Goal: Transaction & Acquisition: Purchase product/service

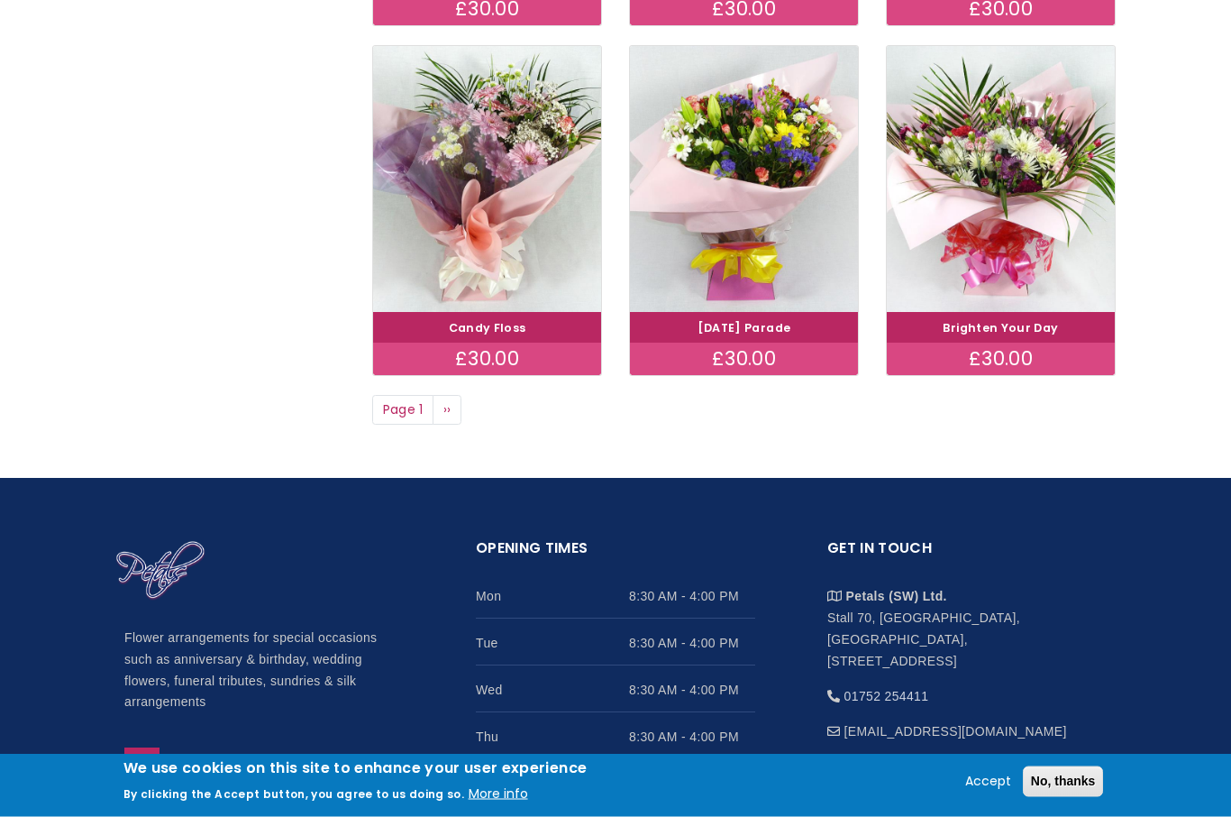
scroll to position [1366, 0]
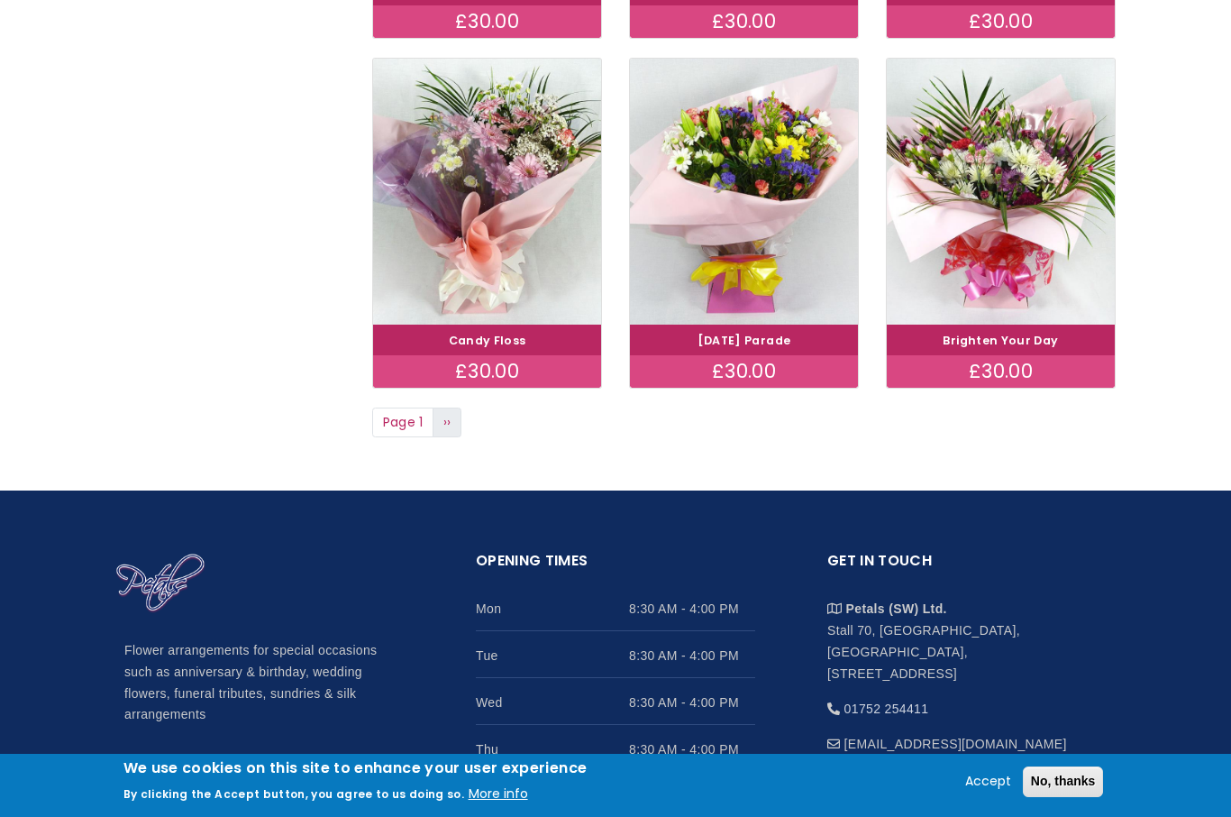
click at [447, 424] on link "Next page ››" at bounding box center [447, 422] width 29 height 31
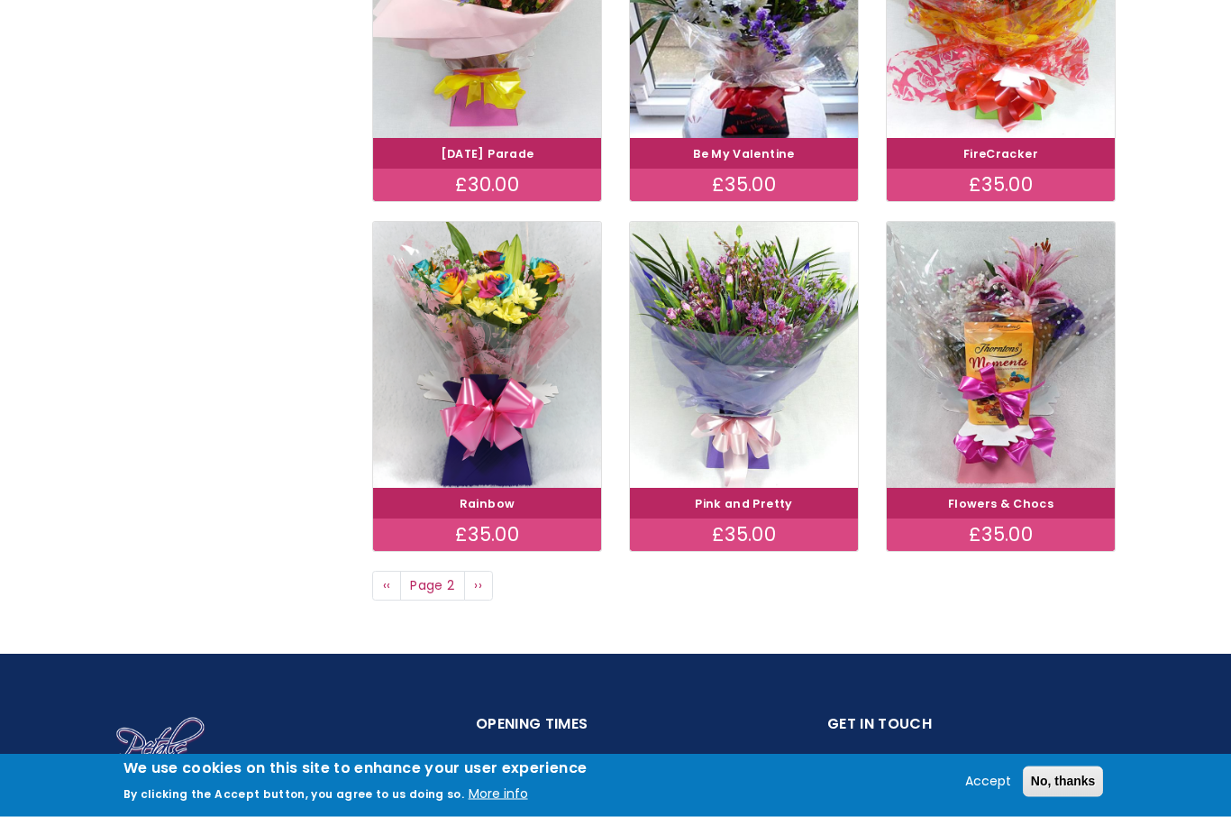
scroll to position [1203, 0]
click at [472, 582] on link "Next page ››" at bounding box center [478, 586] width 29 height 31
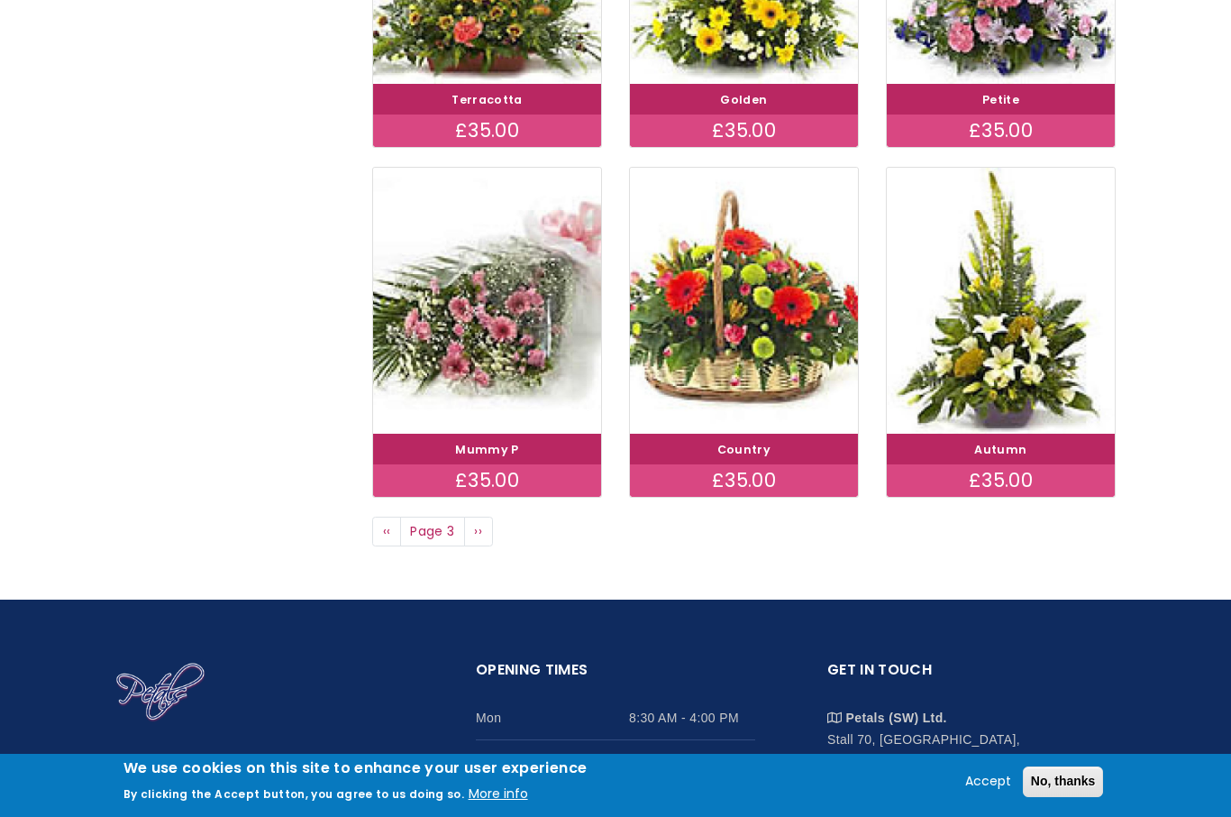
scroll to position [1296, 0]
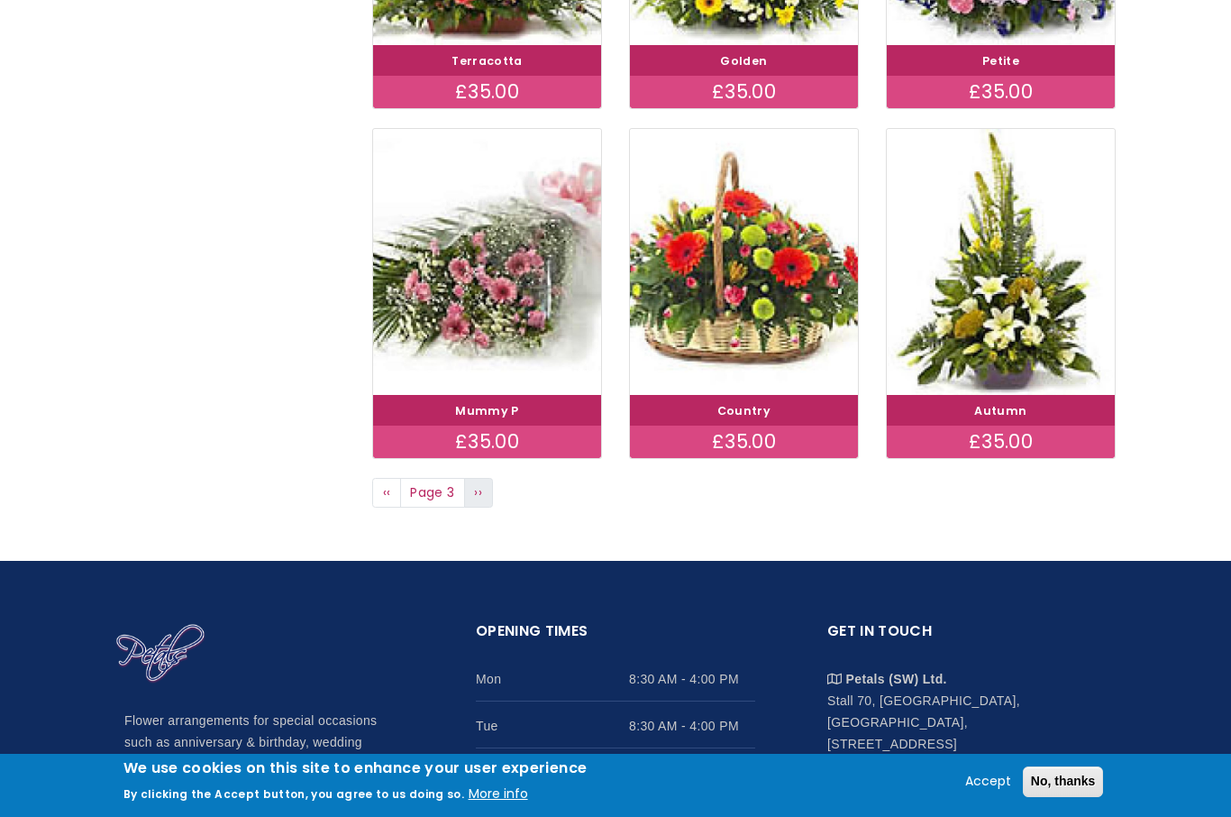
click at [476, 497] on link "Next page ››" at bounding box center [478, 493] width 29 height 31
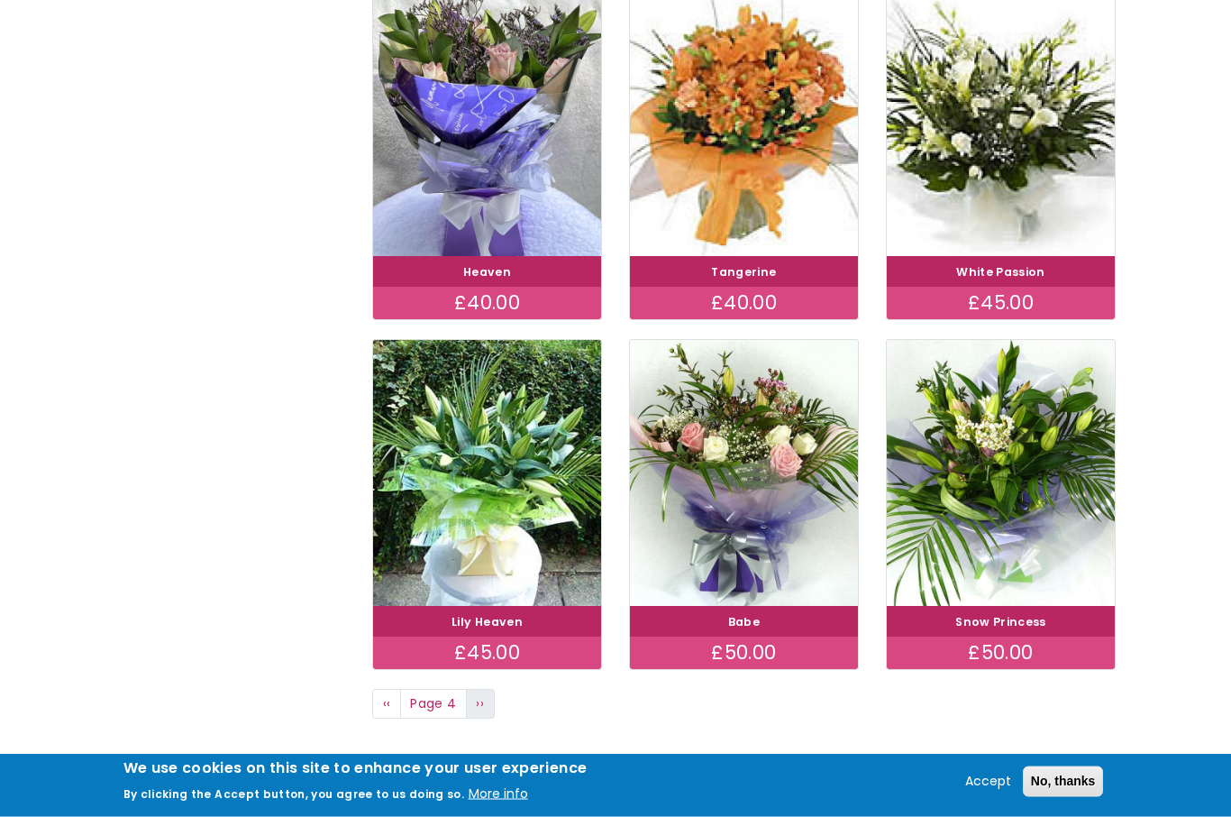
scroll to position [1085, 0]
click at [481, 696] on span "››" at bounding box center [480, 703] width 8 height 18
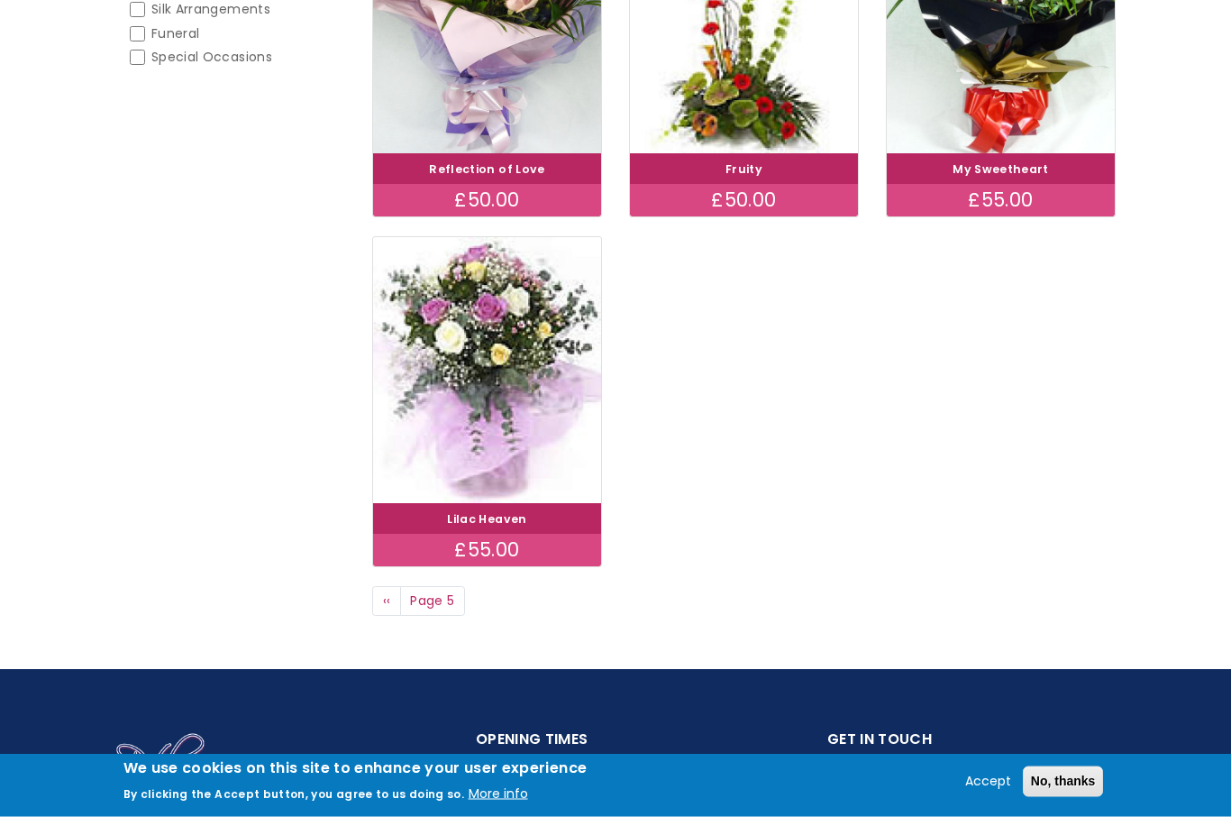
scroll to position [488, 0]
click at [392, 600] on link "Previous page ‹‹" at bounding box center [386, 601] width 29 height 31
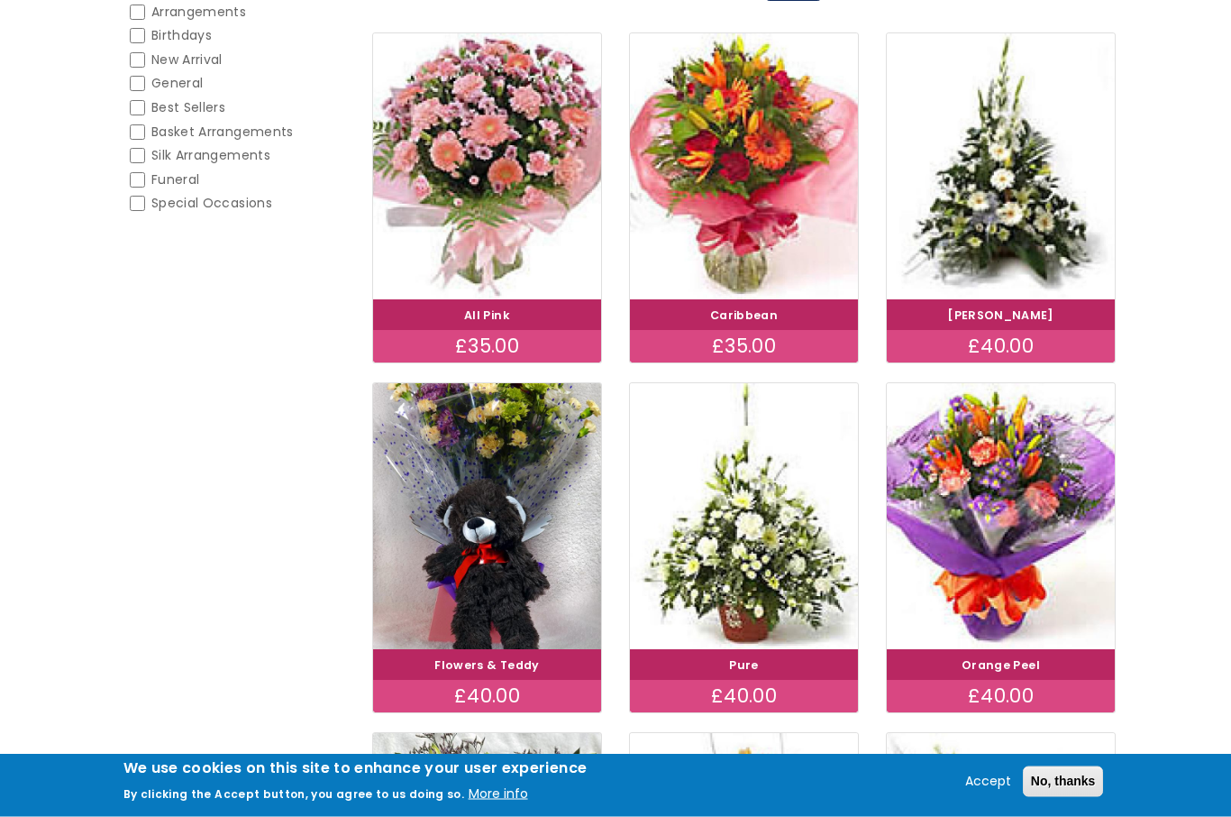
scroll to position [343, 0]
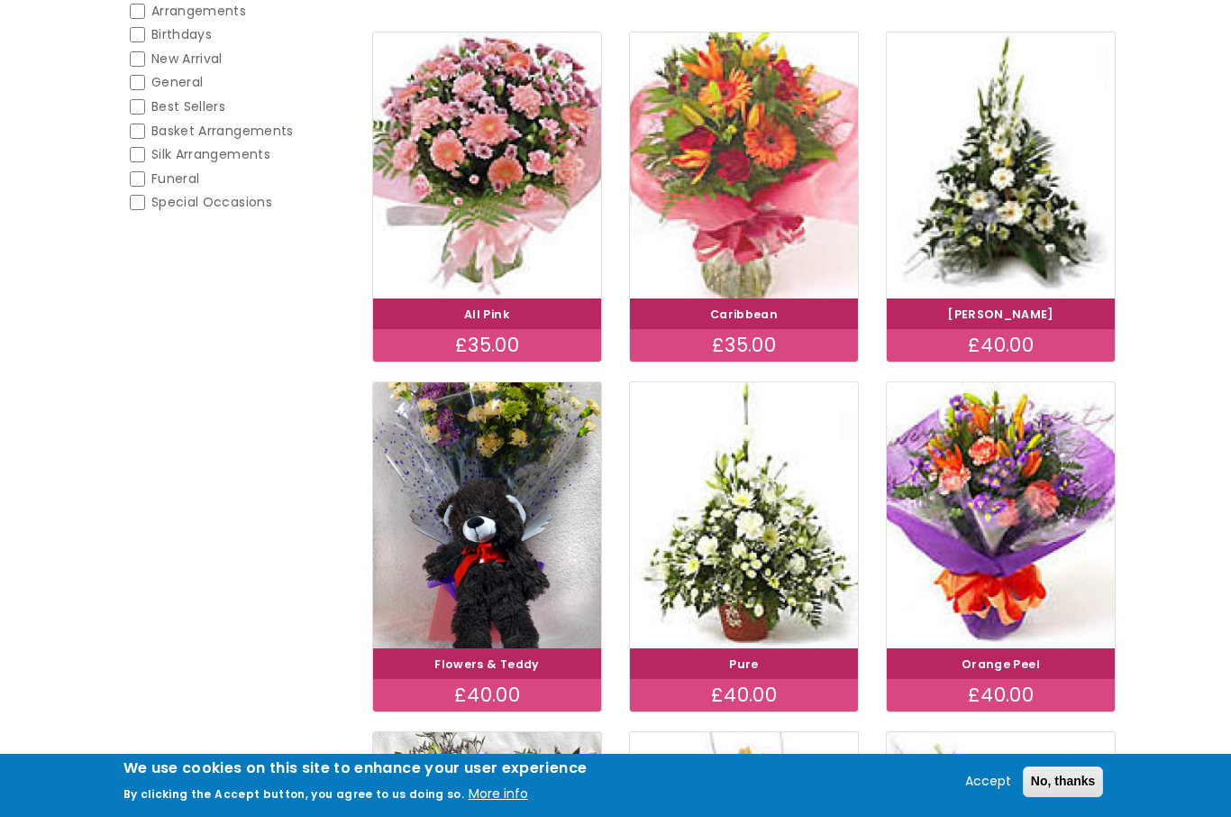
click at [708, 181] on img at bounding box center [745, 165] width 256 height 297
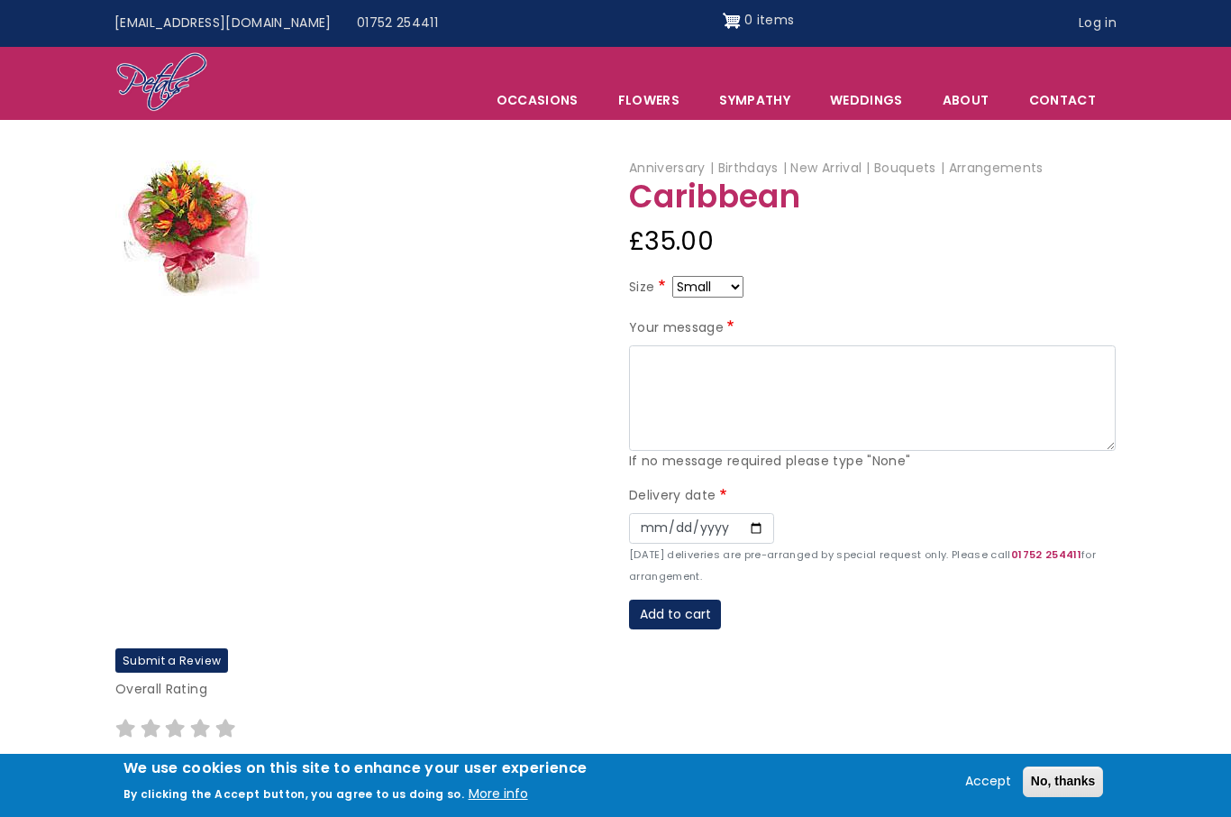
click at [731, 276] on select "Small Medium Large" at bounding box center [708, 287] width 71 height 22
click at [733, 282] on select "Small Medium Large" at bounding box center [708, 287] width 71 height 22
select select "10"
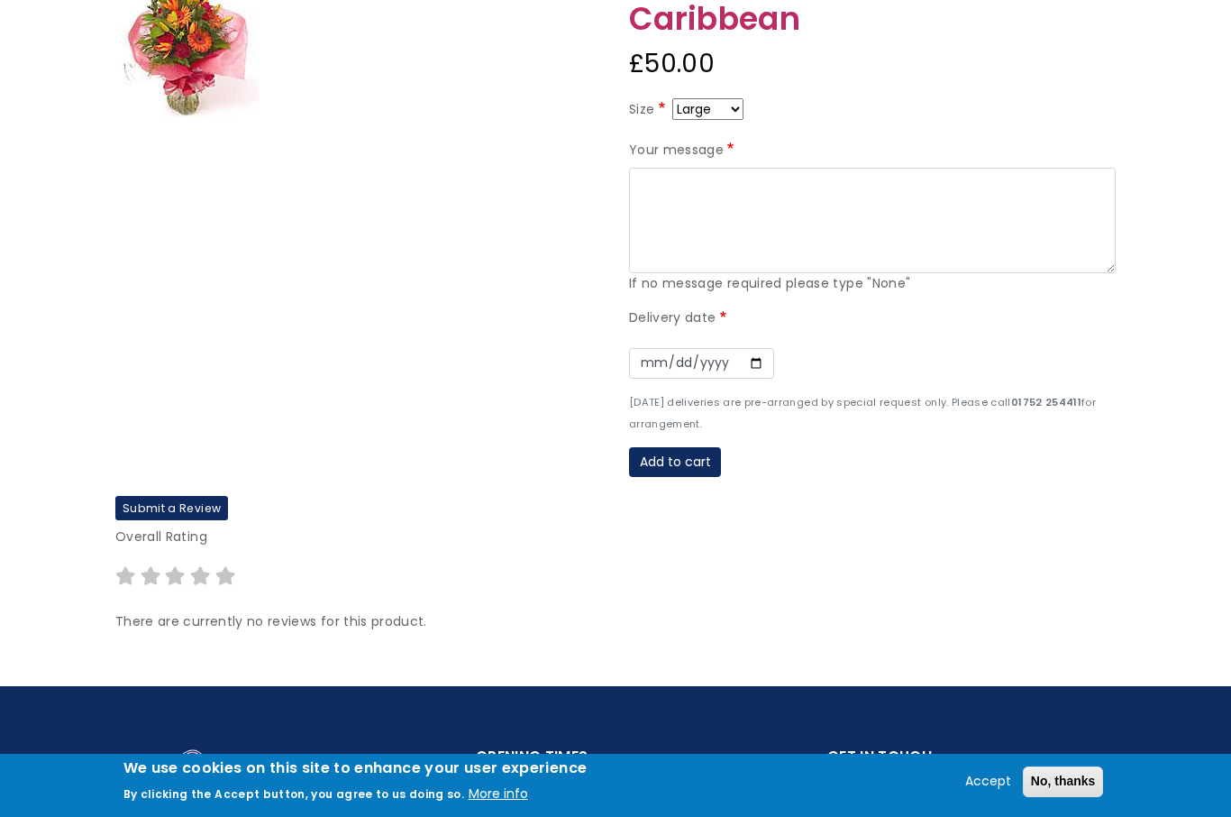
scroll to position [7, 0]
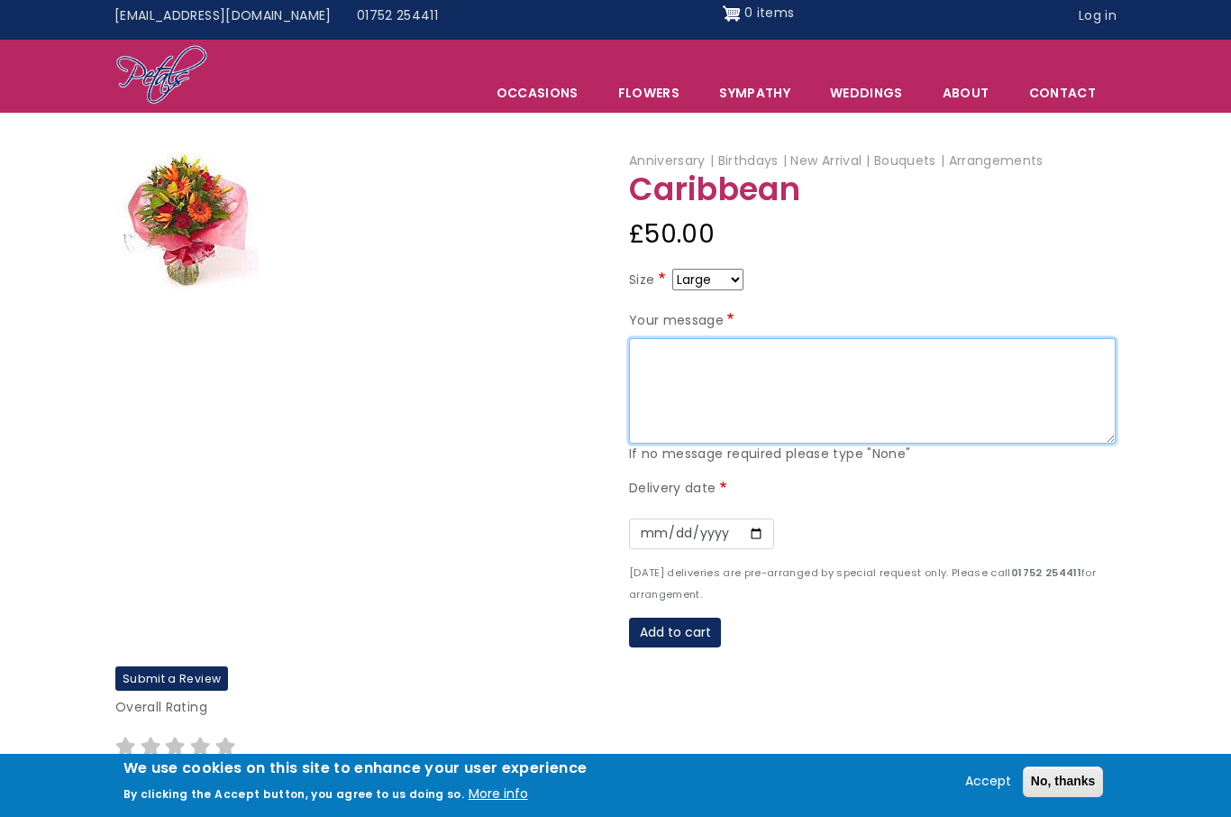
click at [883, 380] on textarea "Your message" at bounding box center [872, 391] width 487 height 106
click at [864, 380] on textarea "Your message" at bounding box center [872, 391] width 487 height 106
paste textarea "Happy 11th Wedding Anniversary Hannah, with all my love. Pete xxx"
type textarea "Happy 11th Wedding Anniversary Hannah, with all my love. Pete xxx"
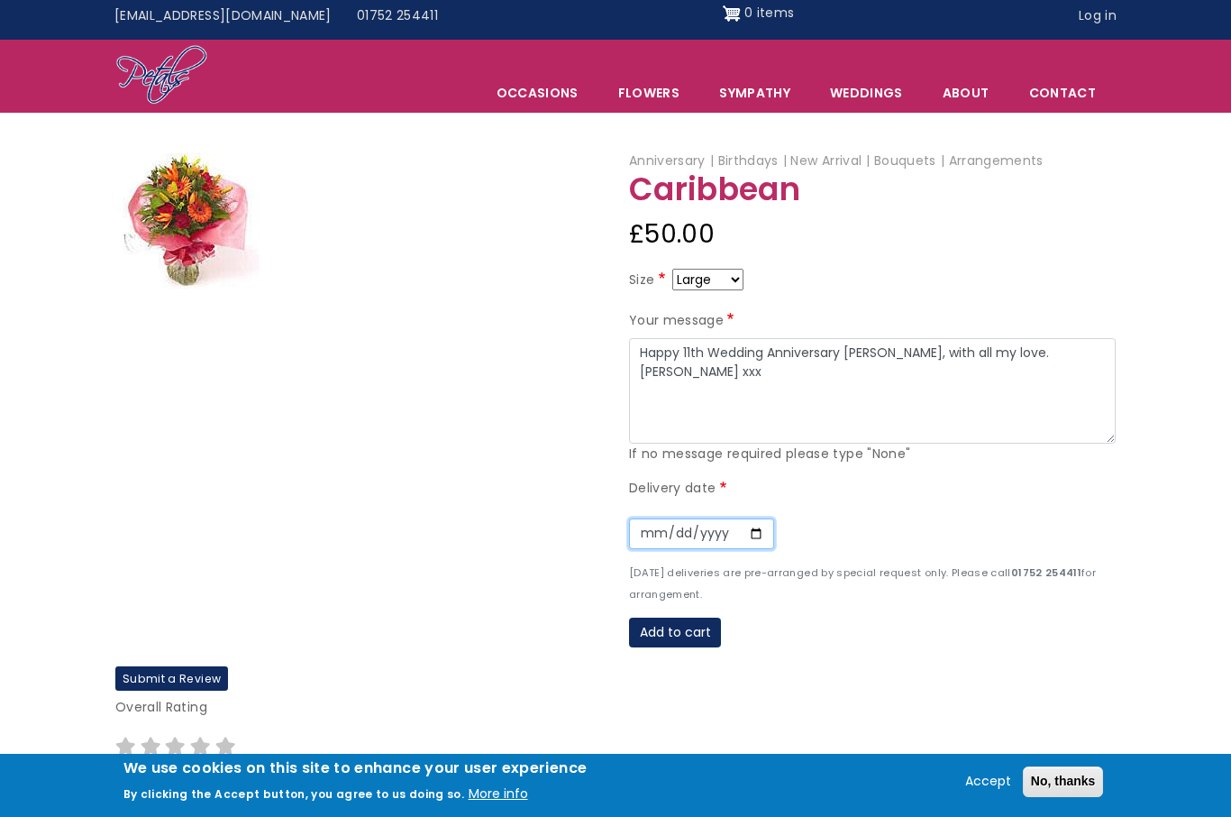
click at [638, 522] on input "Date" at bounding box center [701, 533] width 145 height 31
type input "2025-09-05"
click at [676, 618] on button "Add to cart" at bounding box center [675, 633] width 92 height 31
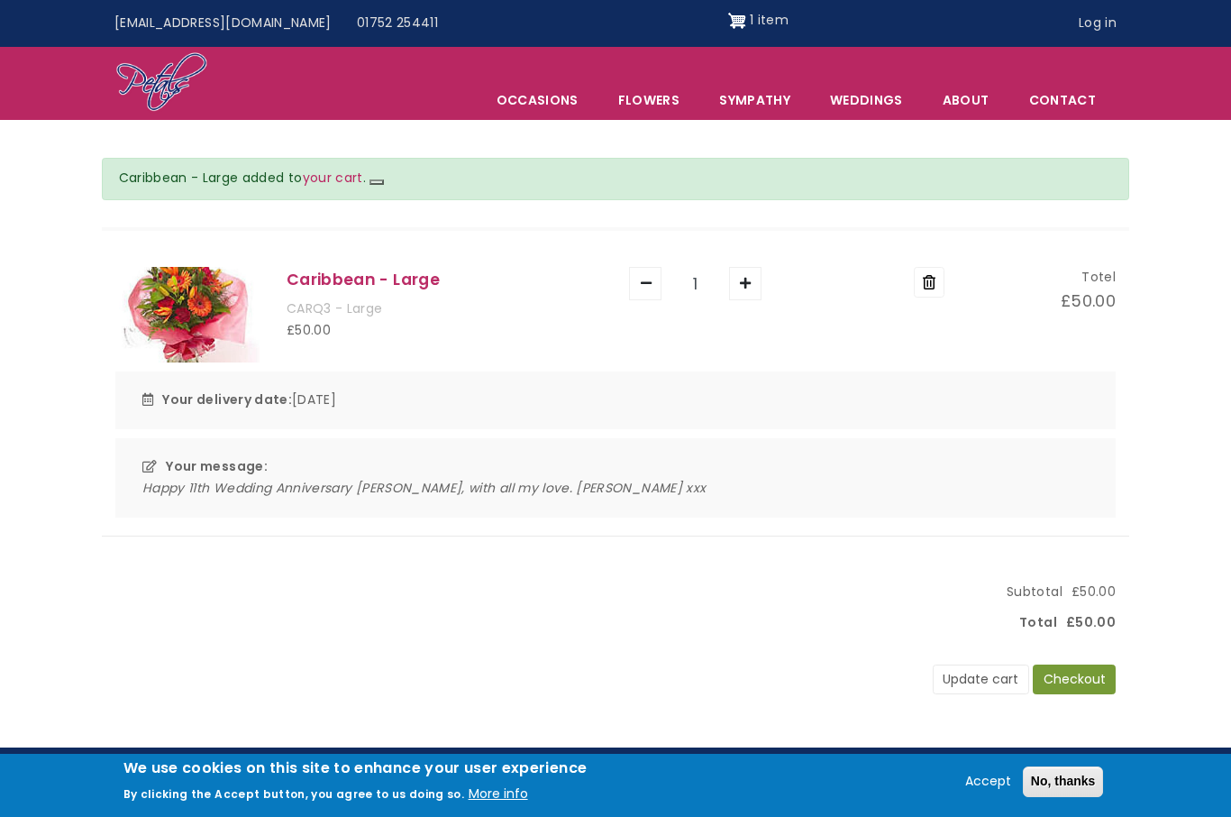
click at [1085, 678] on button "Checkout" at bounding box center [1074, 679] width 83 height 31
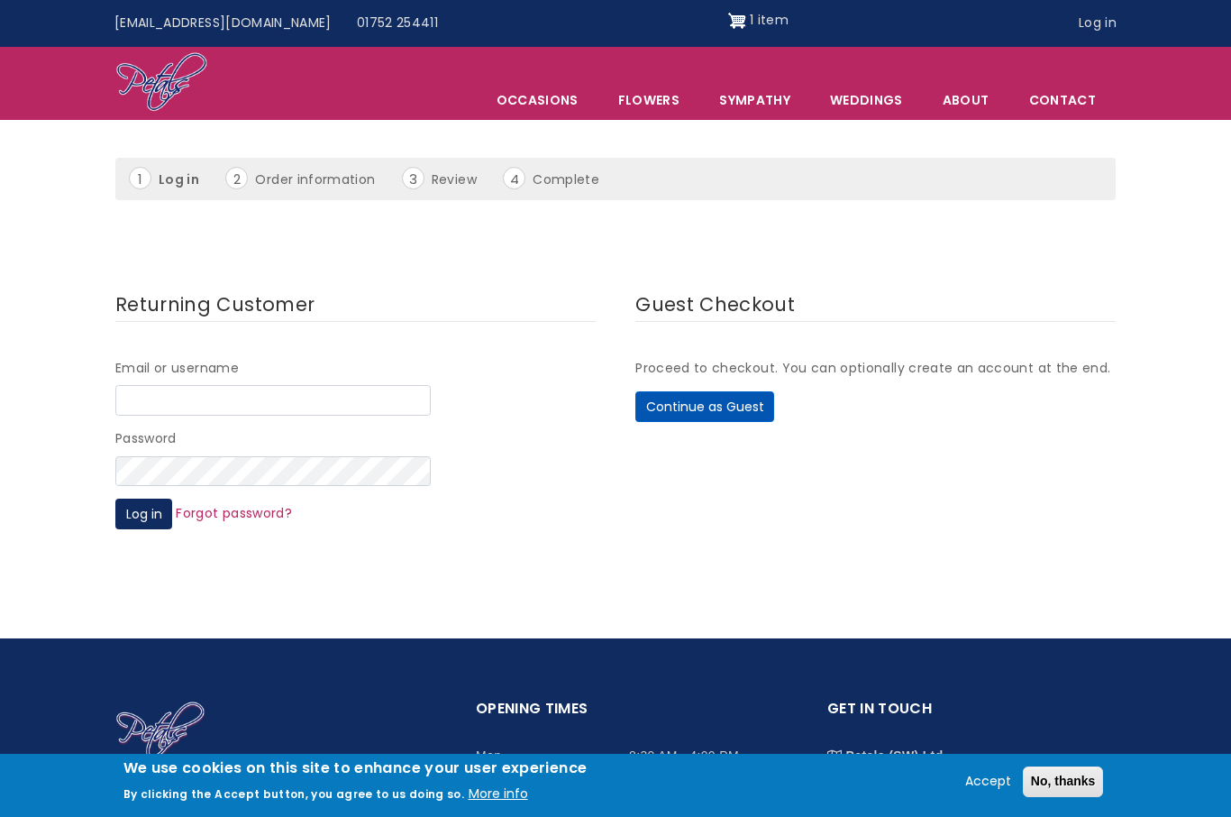
click at [727, 401] on button "Continue as Guest" at bounding box center [705, 406] width 139 height 31
click at [742, 399] on button "Continue as Guest" at bounding box center [705, 406] width 139 height 31
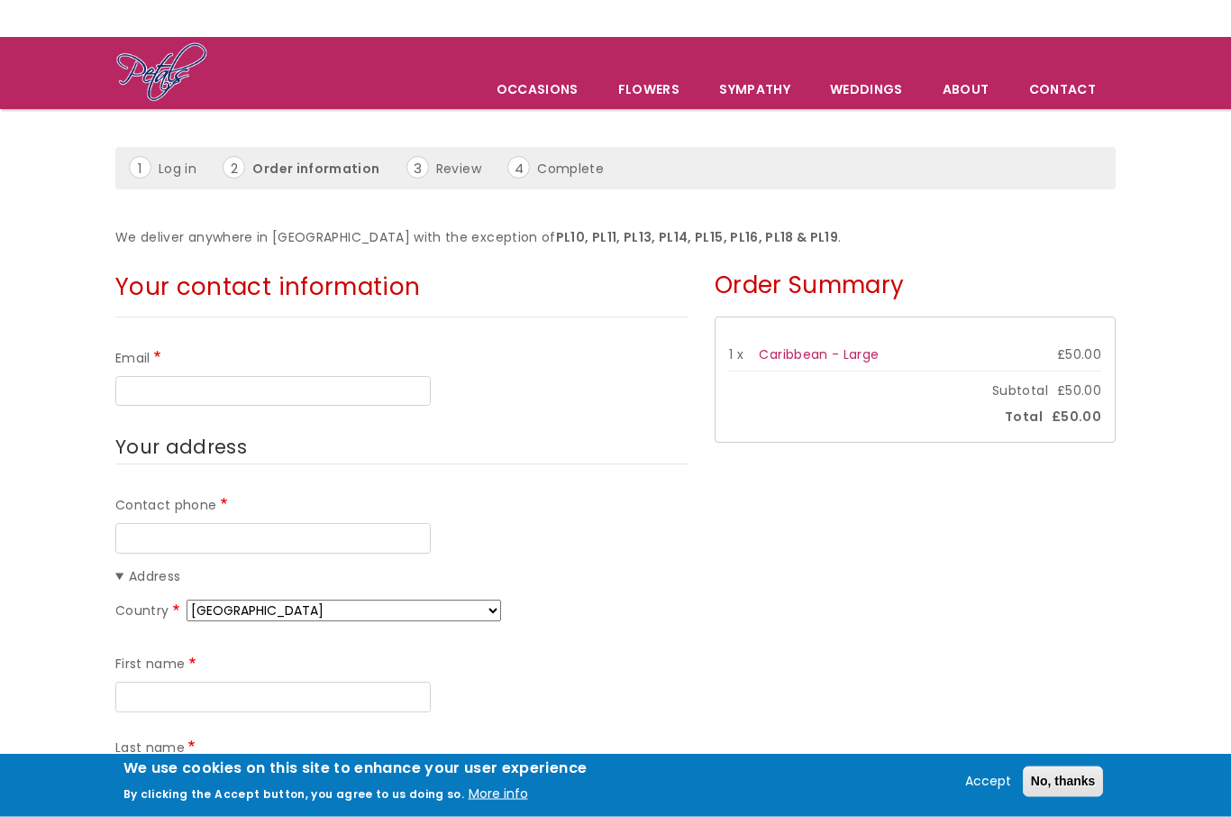
scroll to position [96, 0]
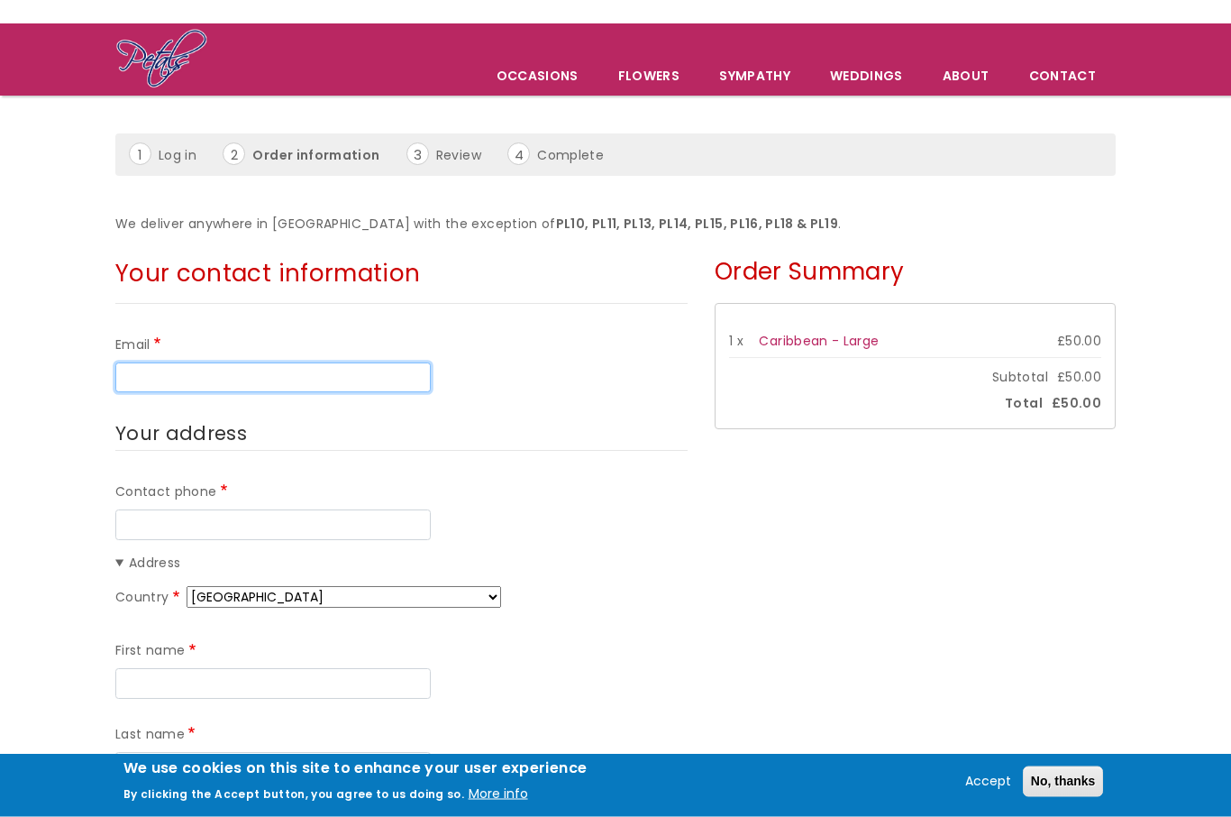
click at [151, 370] on input "Email" at bounding box center [273, 378] width 316 height 31
type input "pete@acedoubleglazing.co.uk"
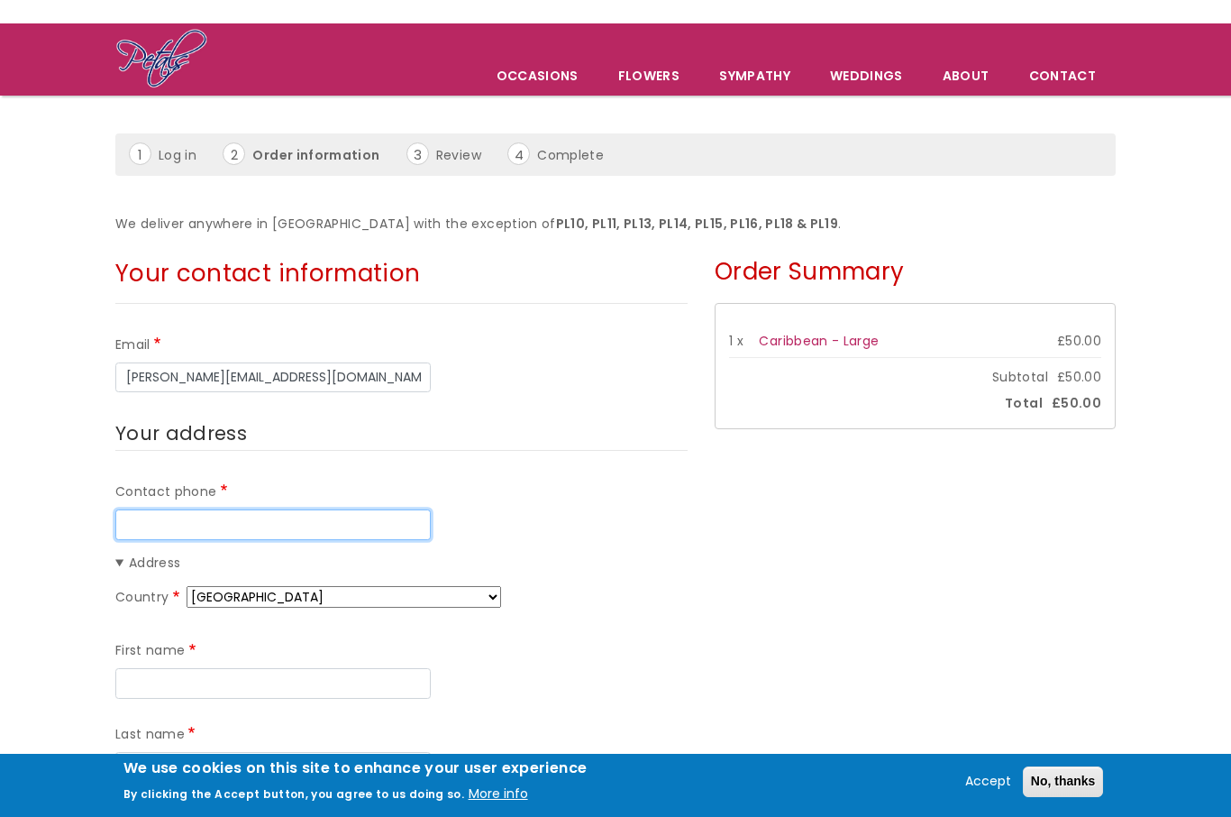
click at [224, 509] on input "Contact phone" at bounding box center [273, 524] width 316 height 31
type input "07766026144"
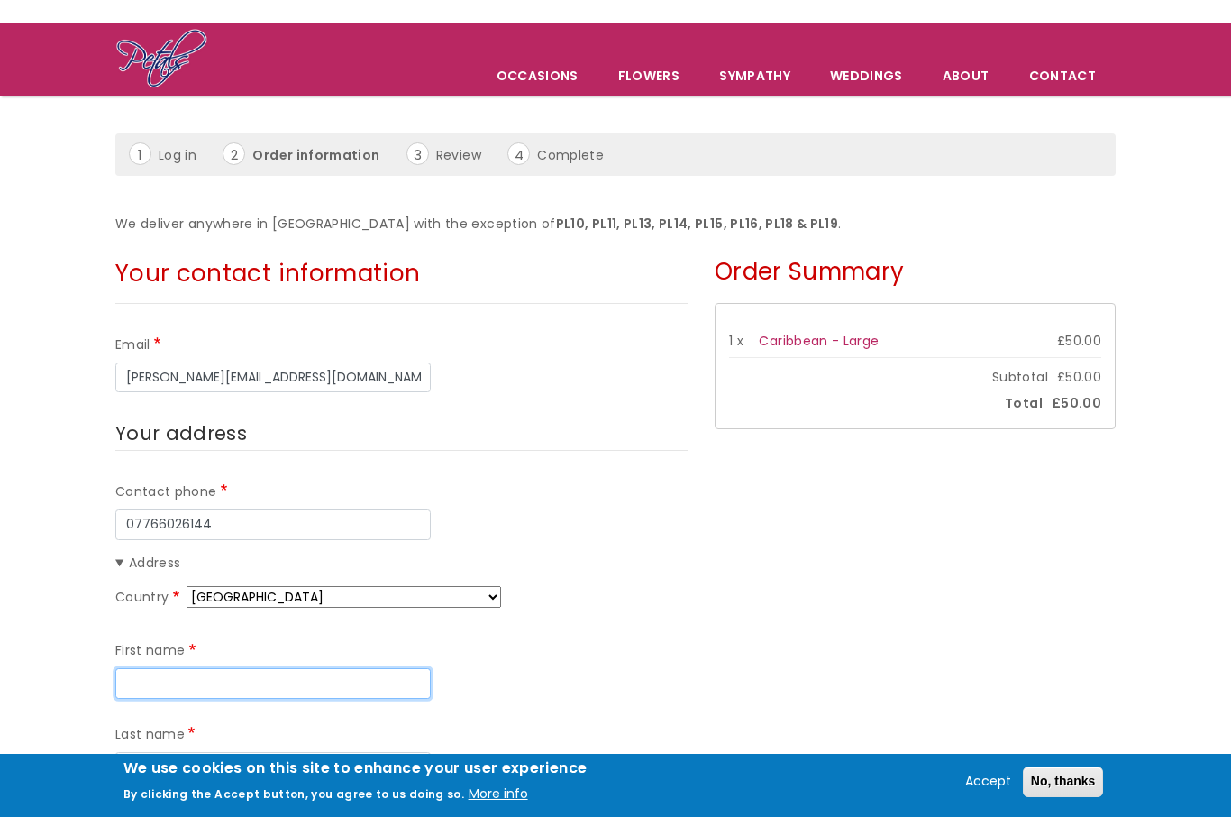
click at [302, 668] on input "First name" at bounding box center [273, 683] width 316 height 31
type input "Peter"
click at [261, 752] on input "Last name" at bounding box center [273, 767] width 316 height 31
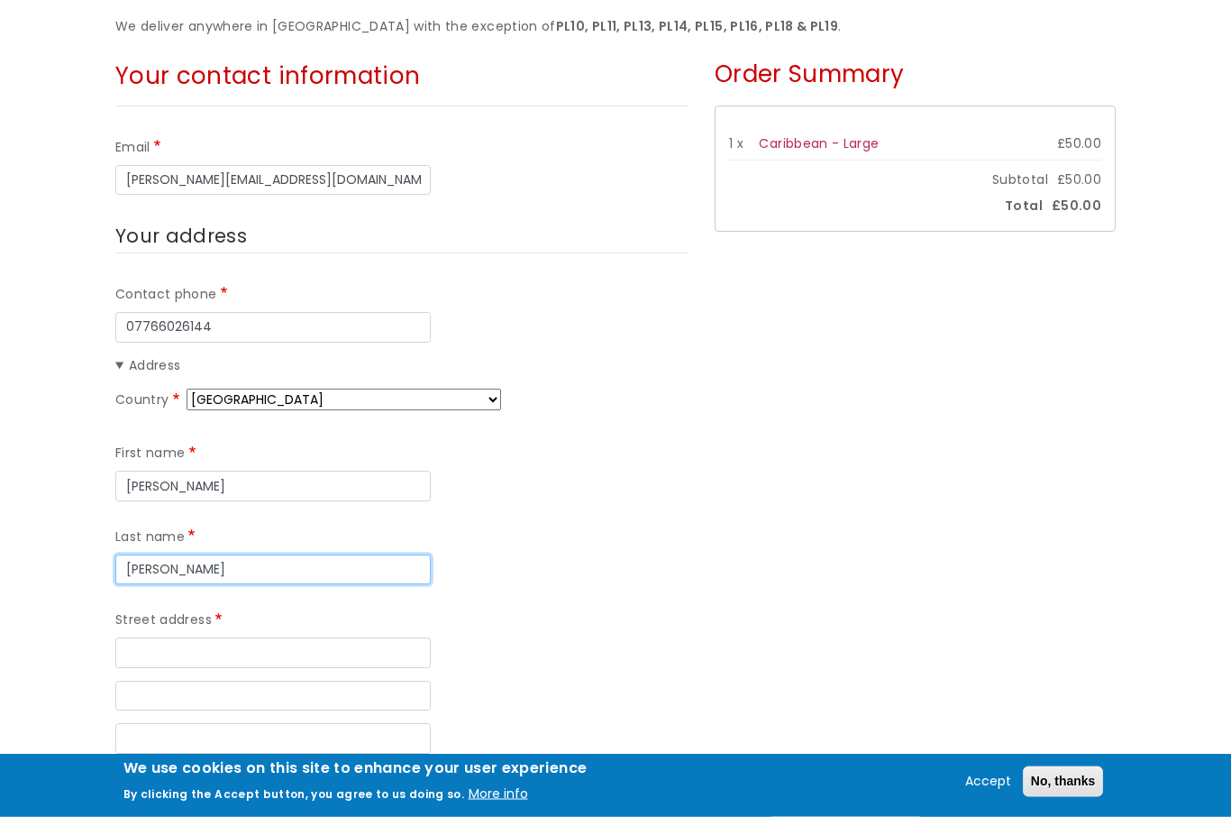
scroll to position [295, 0]
type input "Naylor"
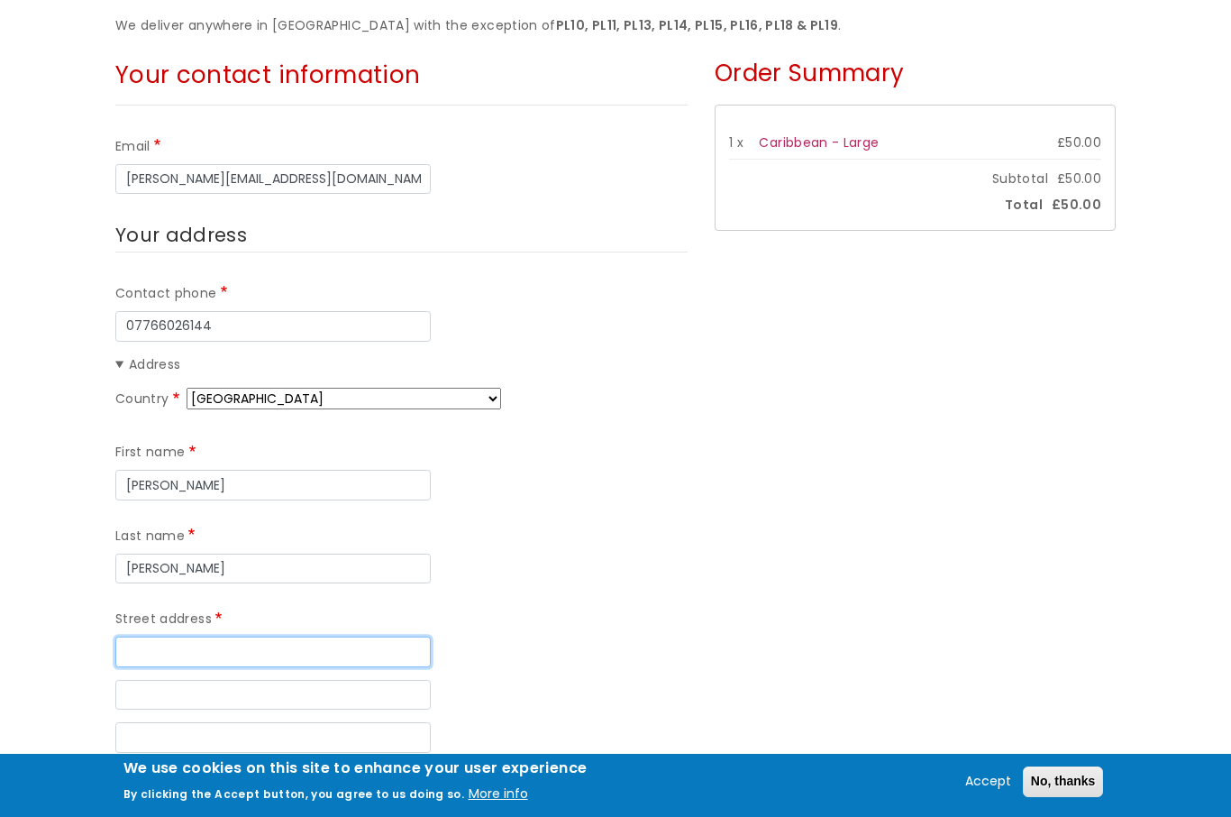
click at [391, 636] on input "Street address" at bounding box center [273, 651] width 316 height 31
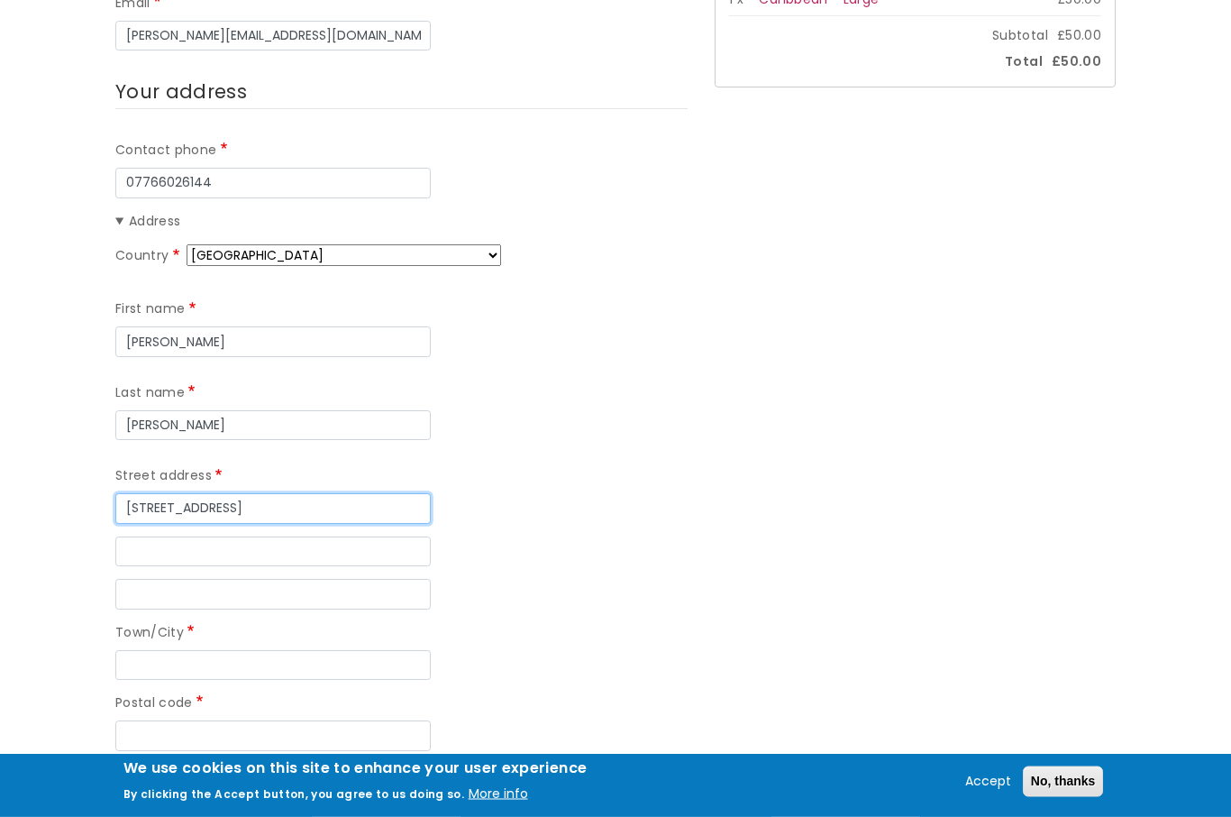
scroll to position [454, 0]
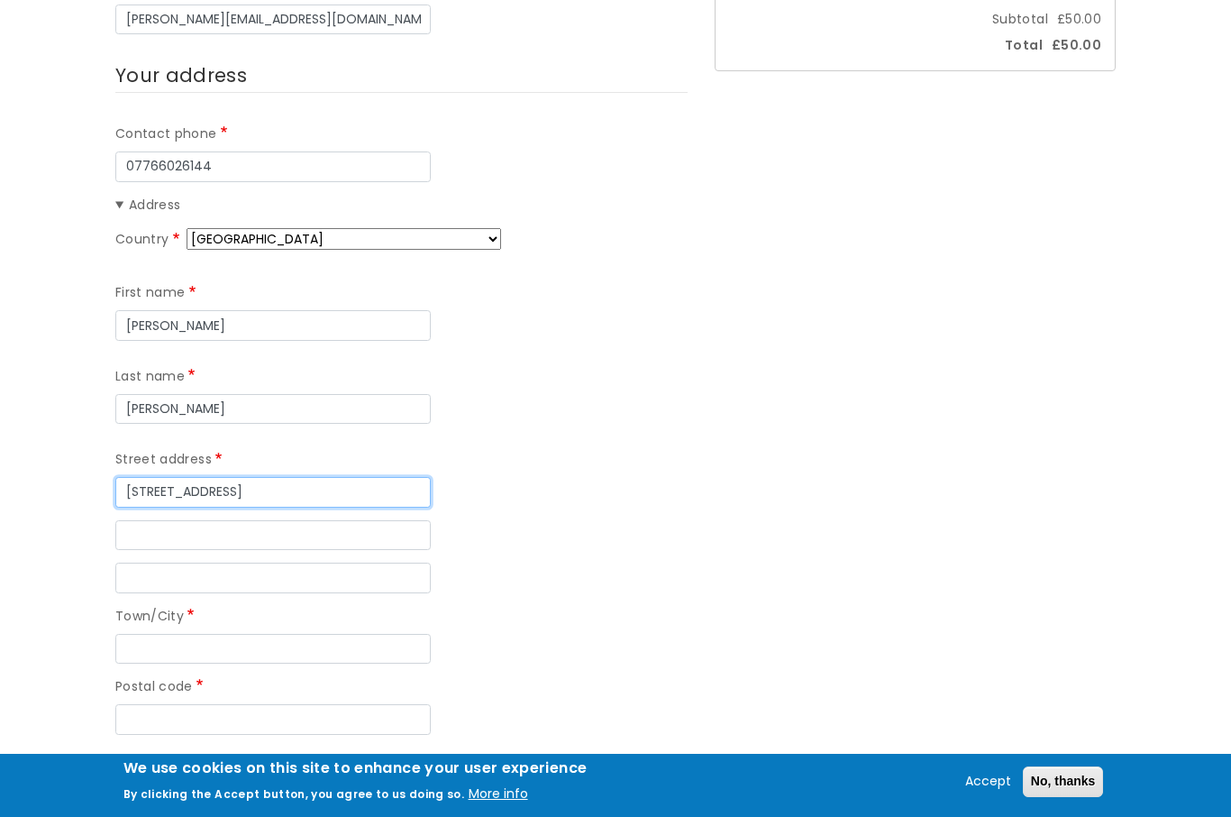
type input "102 Elburton Road"
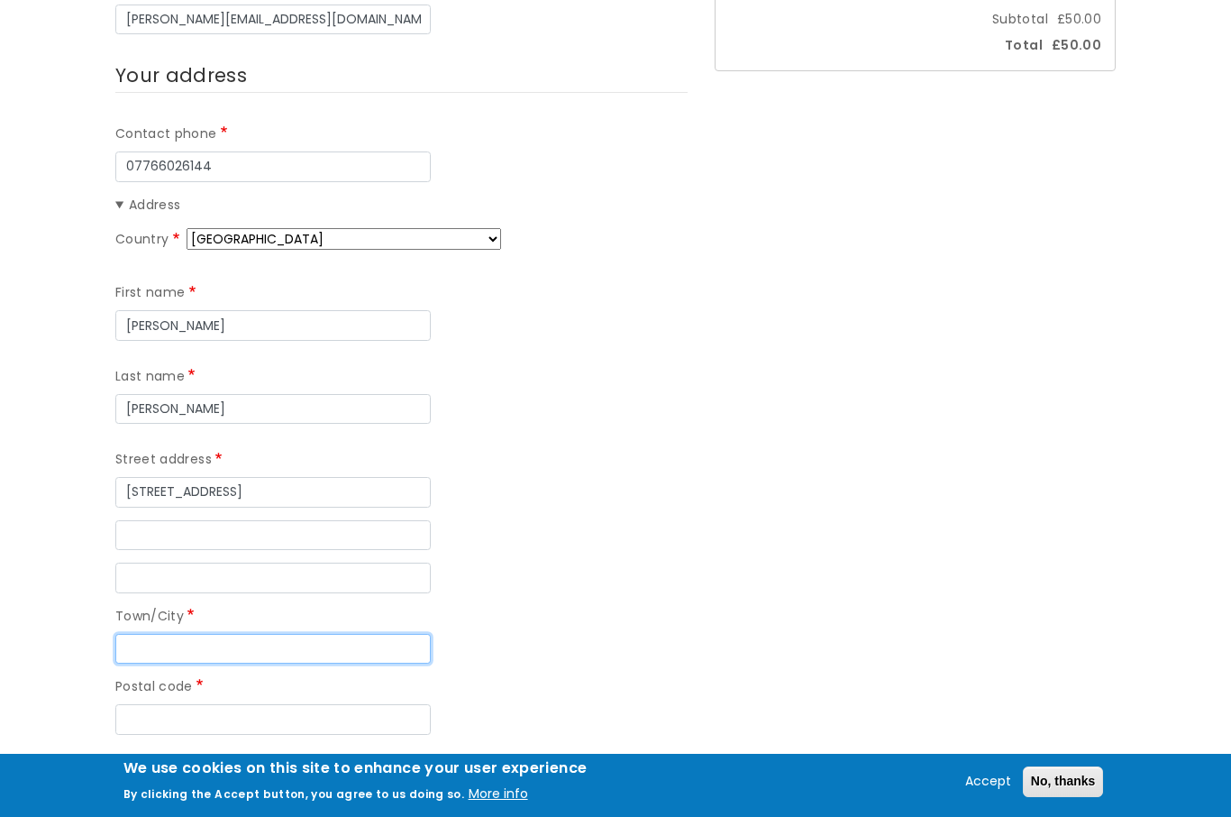
click at [367, 643] on input "Town/City" at bounding box center [273, 649] width 316 height 31
type input "Plymouth"
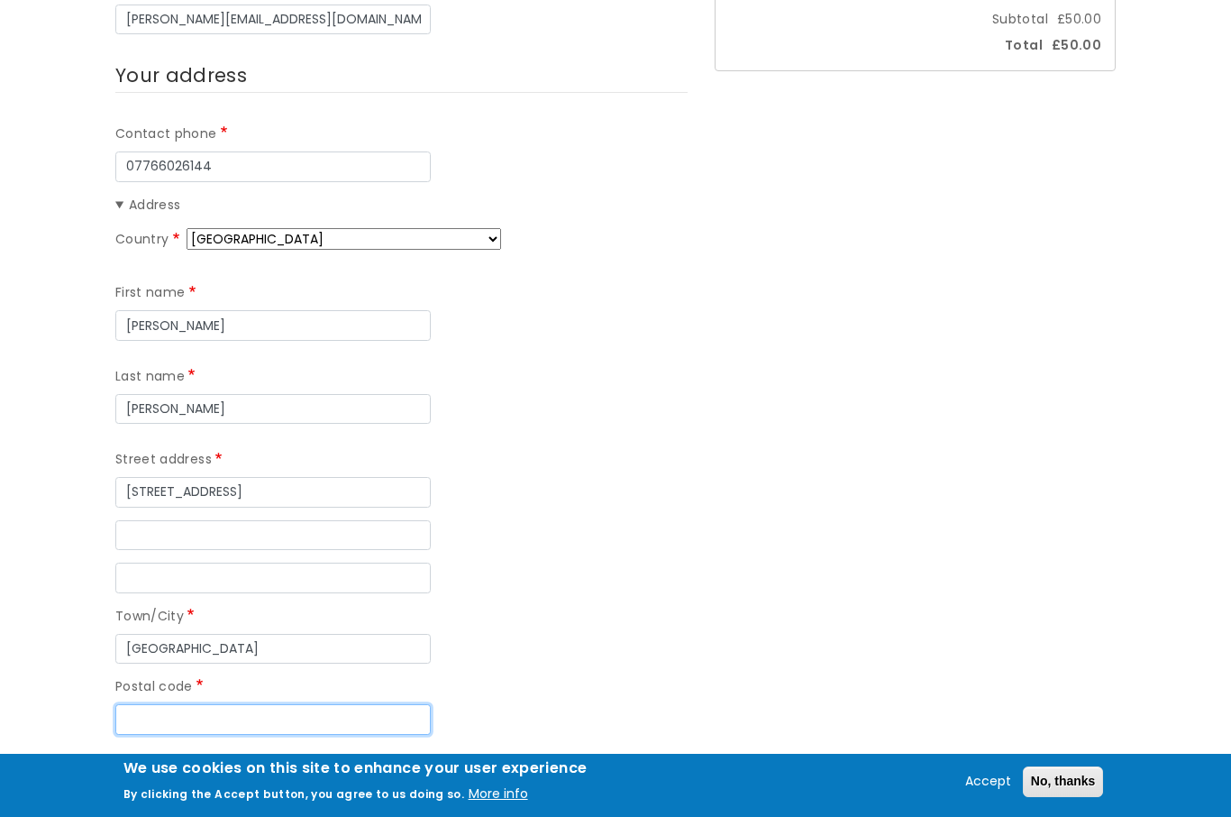
click at [393, 704] on input "Postal code" at bounding box center [273, 719] width 316 height 31
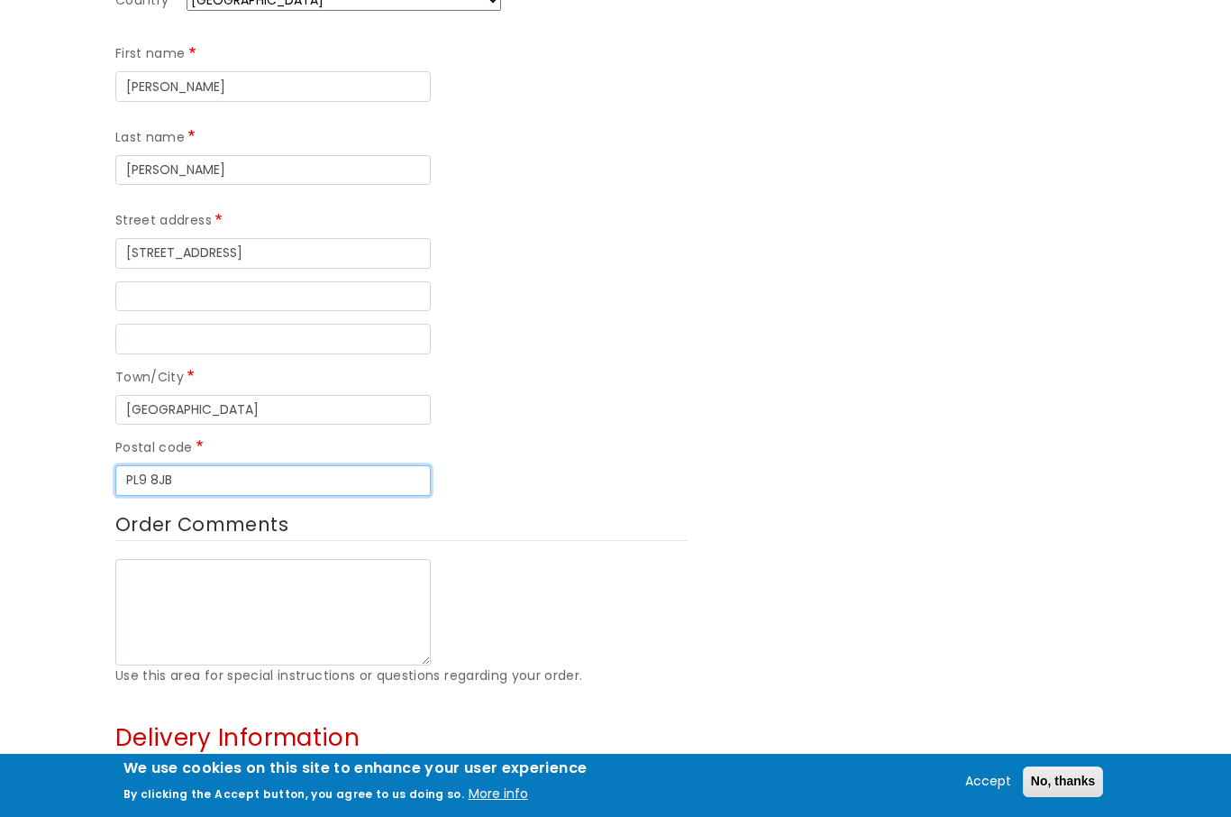
scroll to position [708, 0]
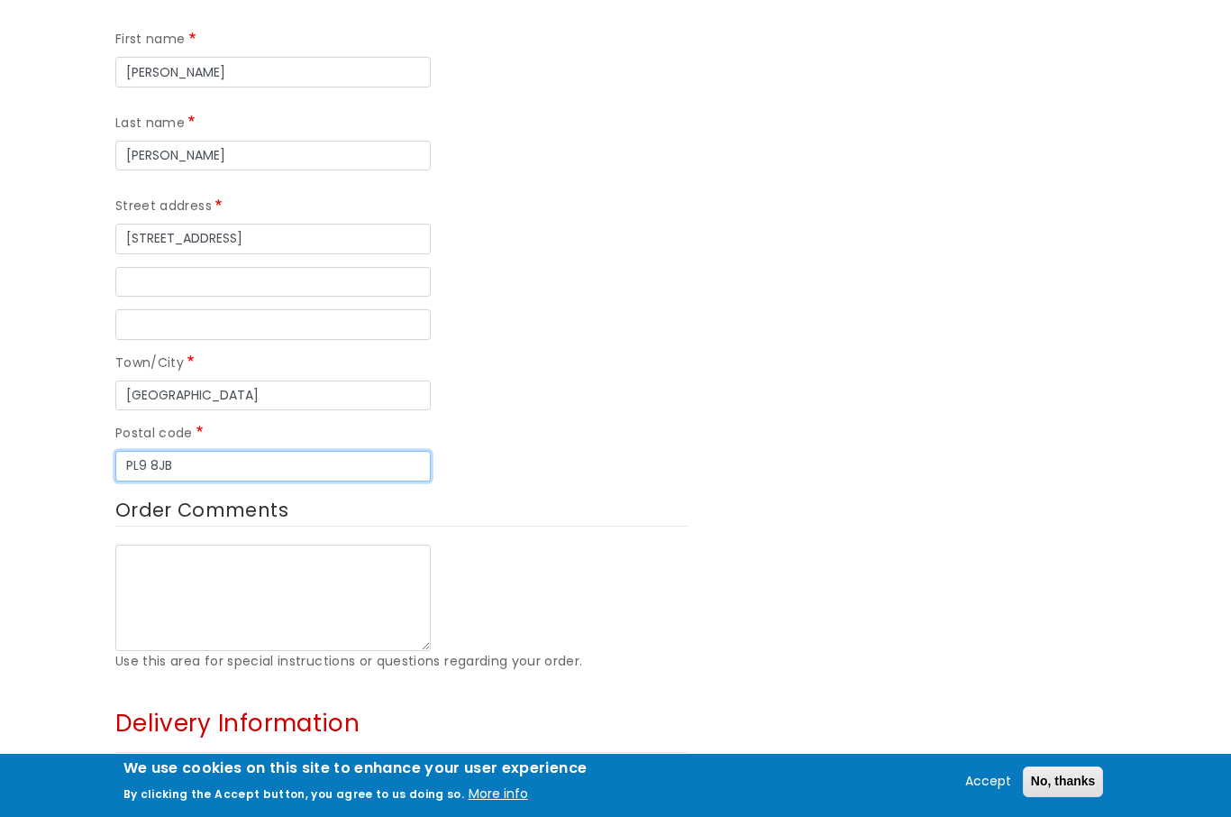
type input "PL9 8JB"
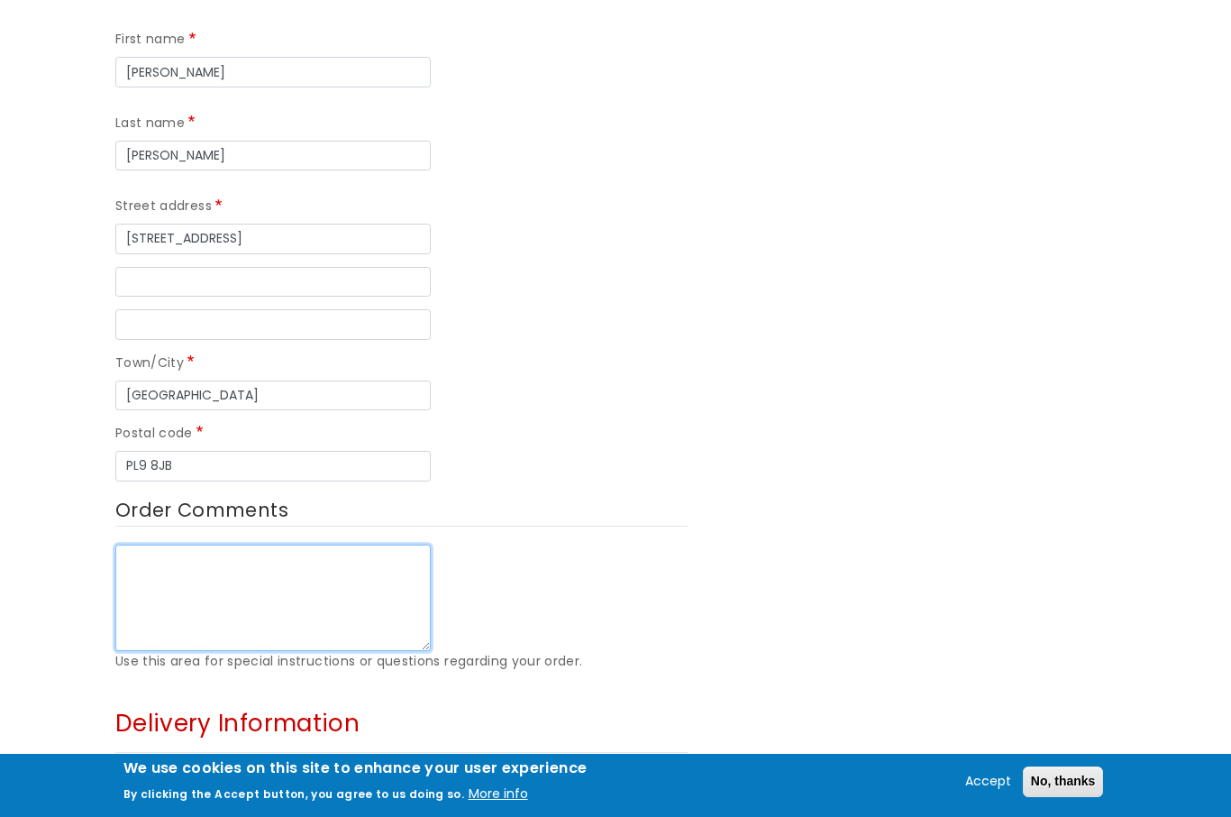
click at [291, 582] on textarea "Order Comments" at bounding box center [273, 598] width 316 height 106
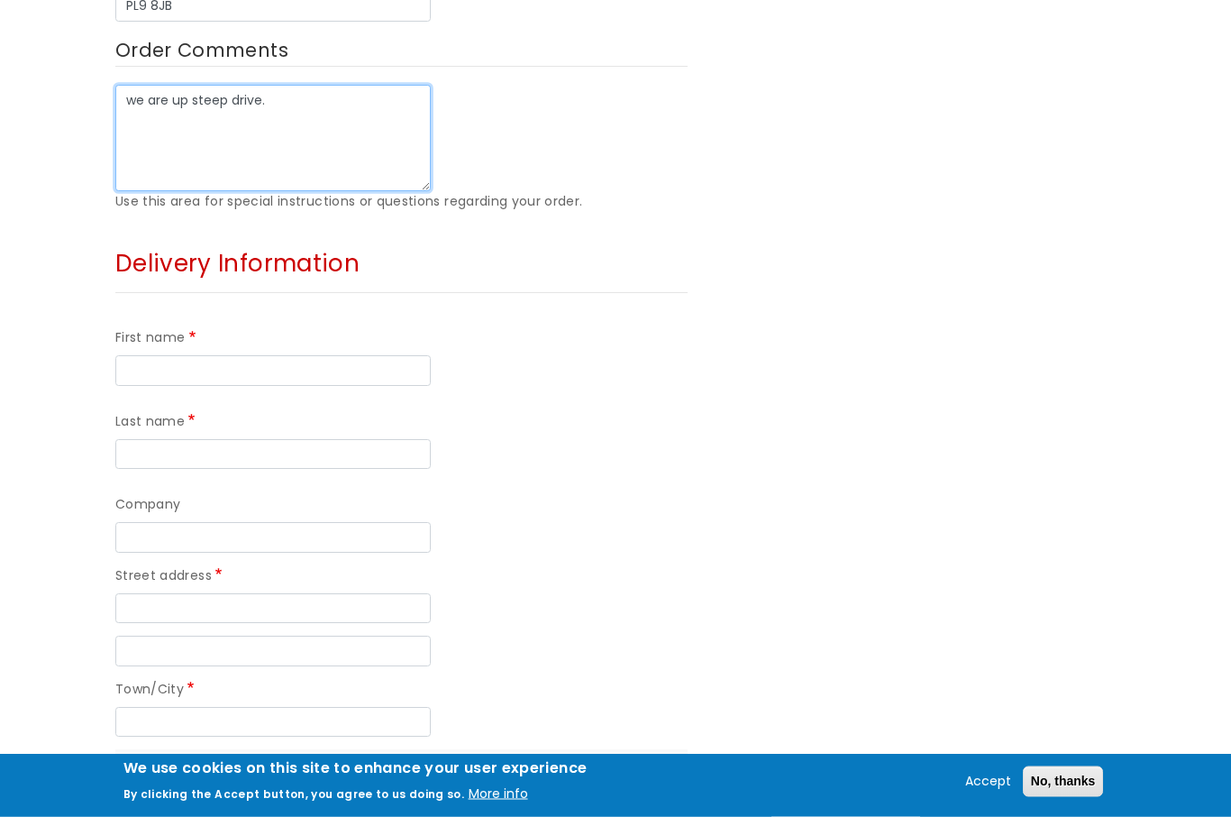
scroll to position [1167, 0]
type textarea "we are up steep drive."
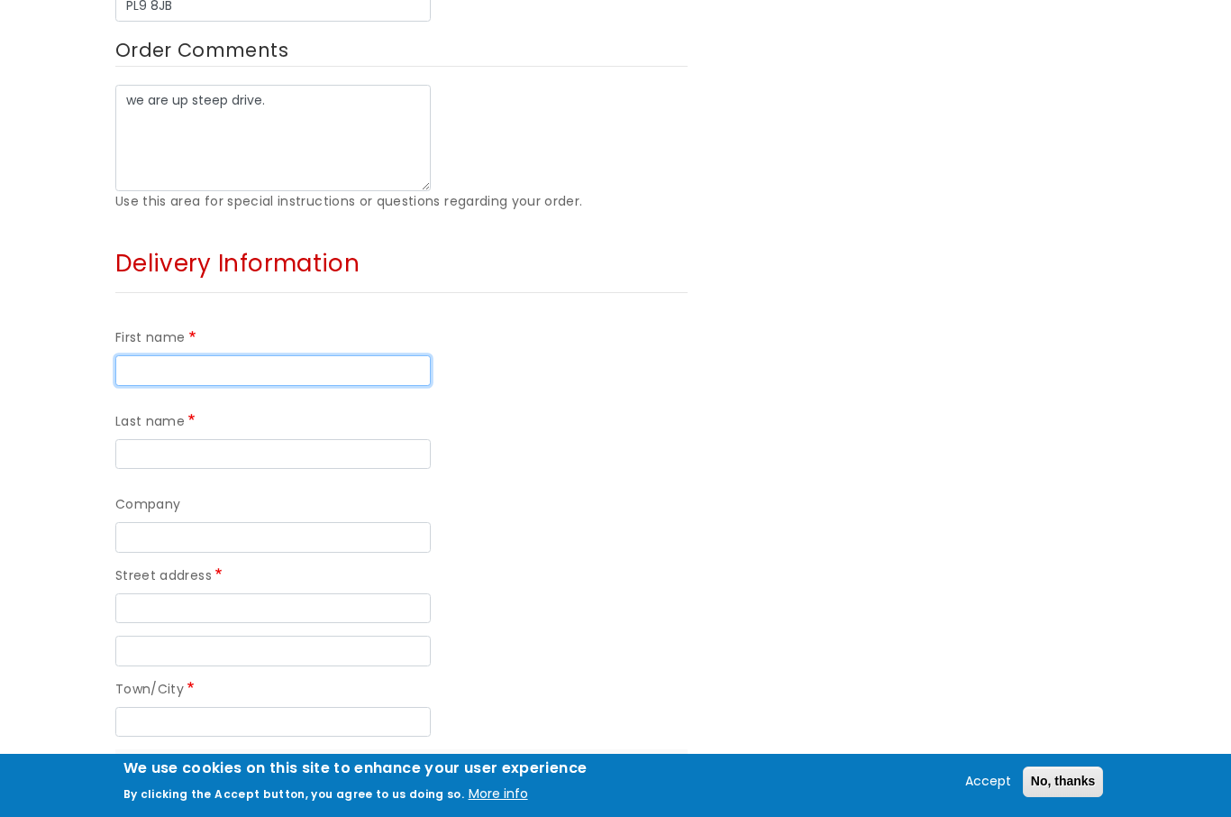
click at [142, 363] on input "First name" at bounding box center [273, 370] width 316 height 31
type input "Hannah"
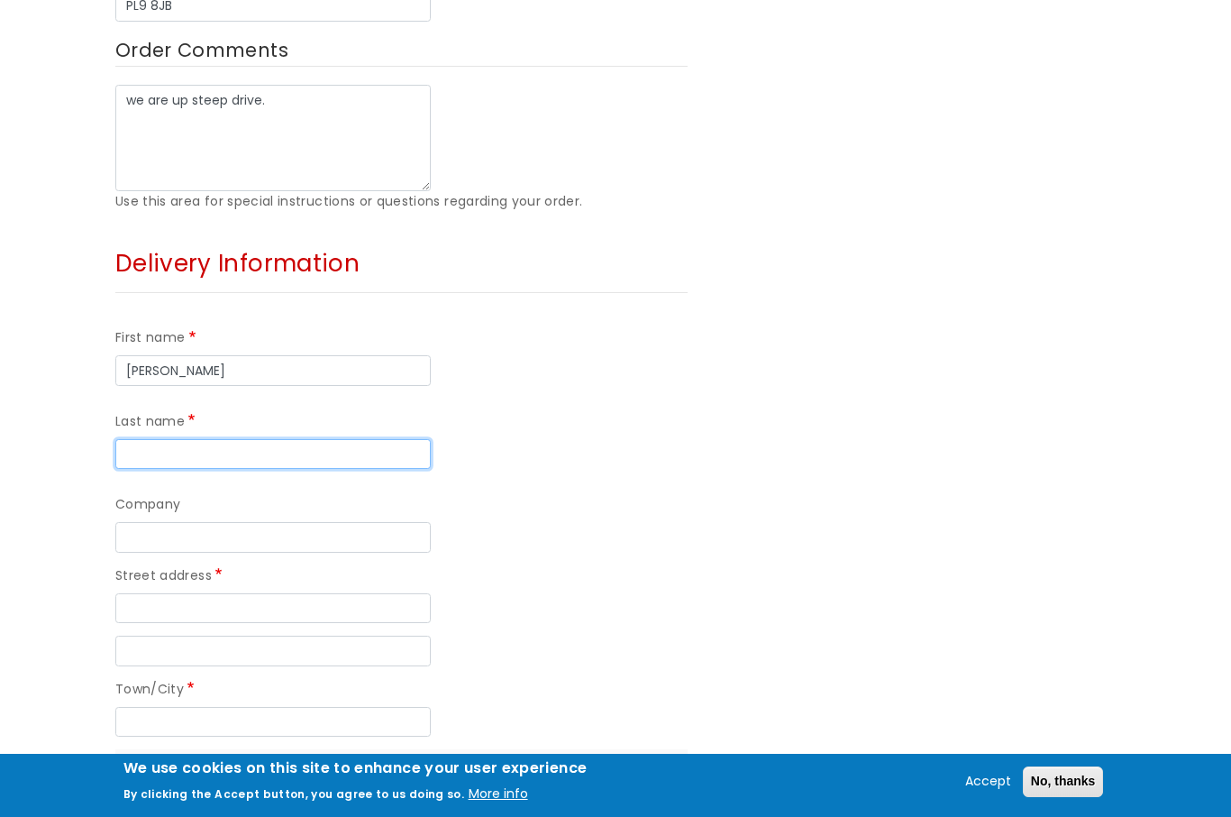
click at [329, 439] on input "Last name" at bounding box center [273, 454] width 316 height 31
type input "Naylor"
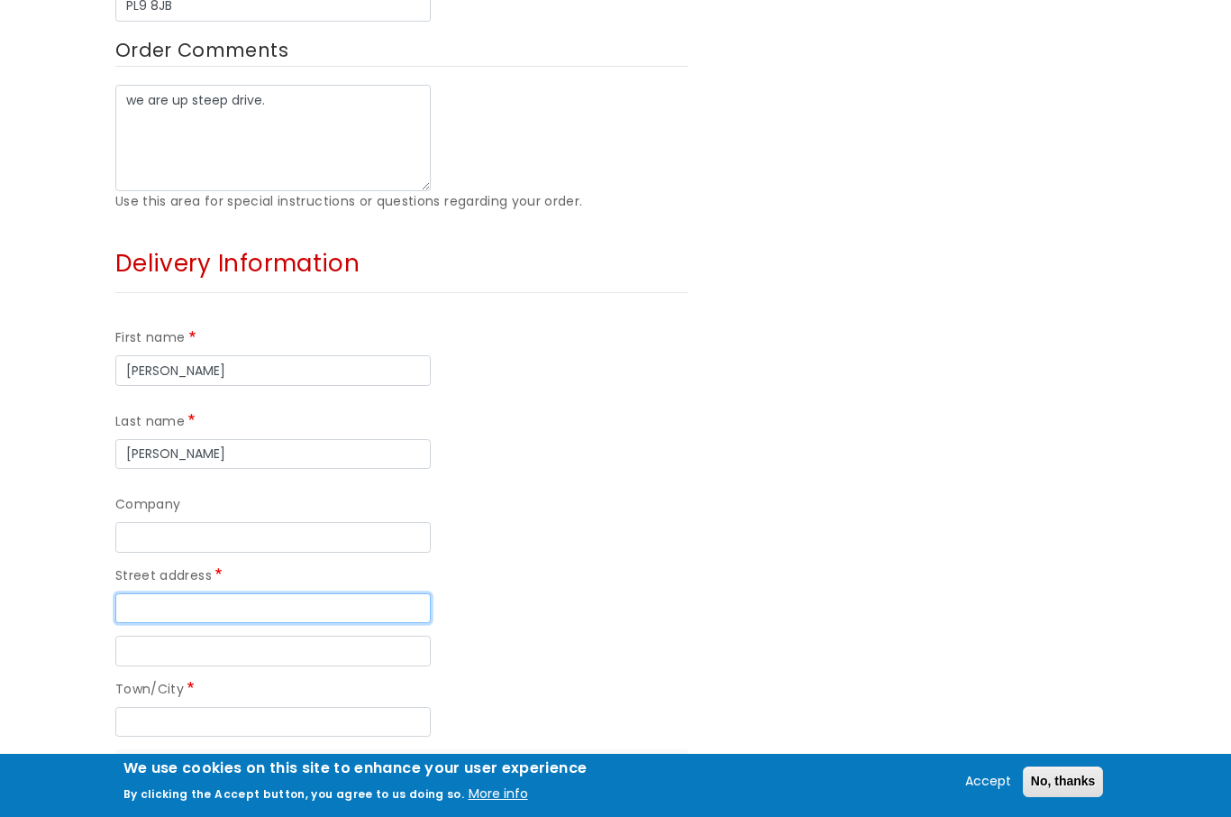
click at [226, 593] on input "Street address" at bounding box center [273, 608] width 316 height 31
type input "[STREET_ADDRESS]"
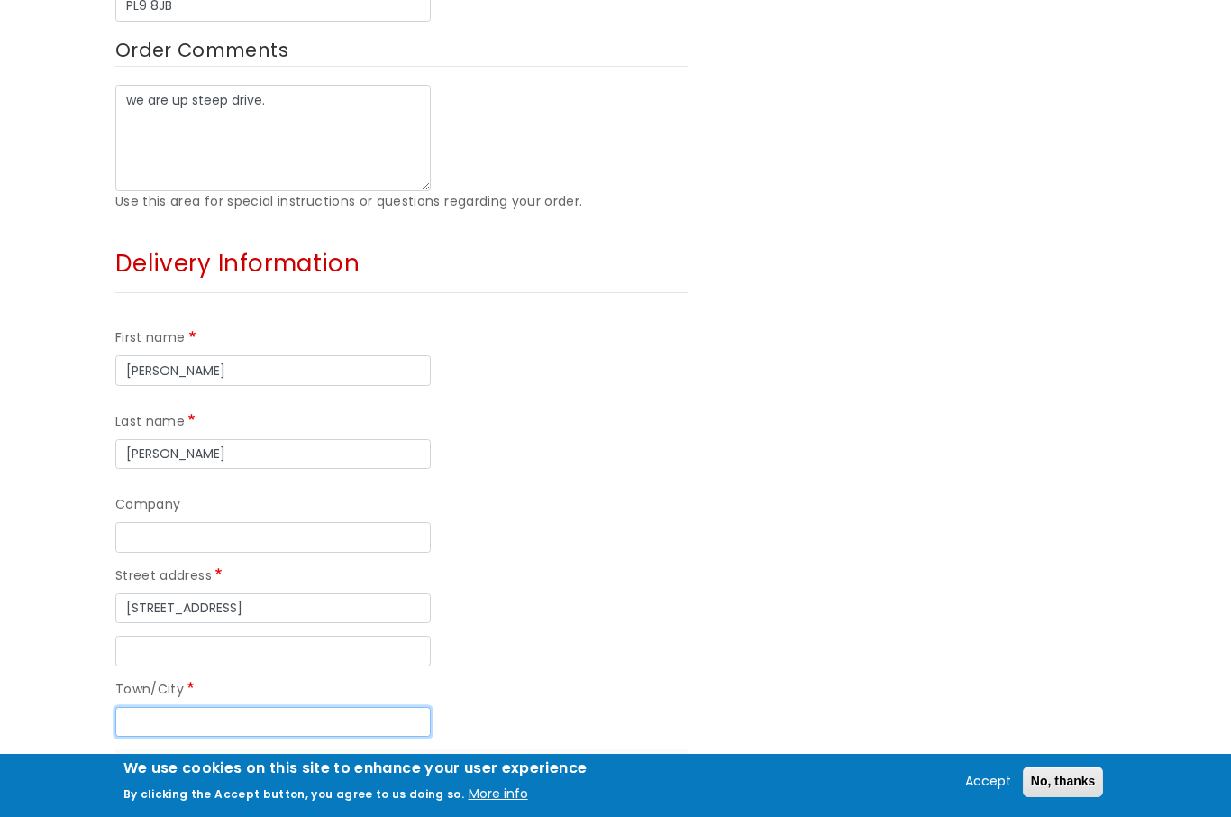
click at [234, 707] on input "Town/City" at bounding box center [273, 722] width 316 height 31
type input "Plymouth"
click at [327, 794] on input "Postal code" at bounding box center [287, 806] width 316 height 31
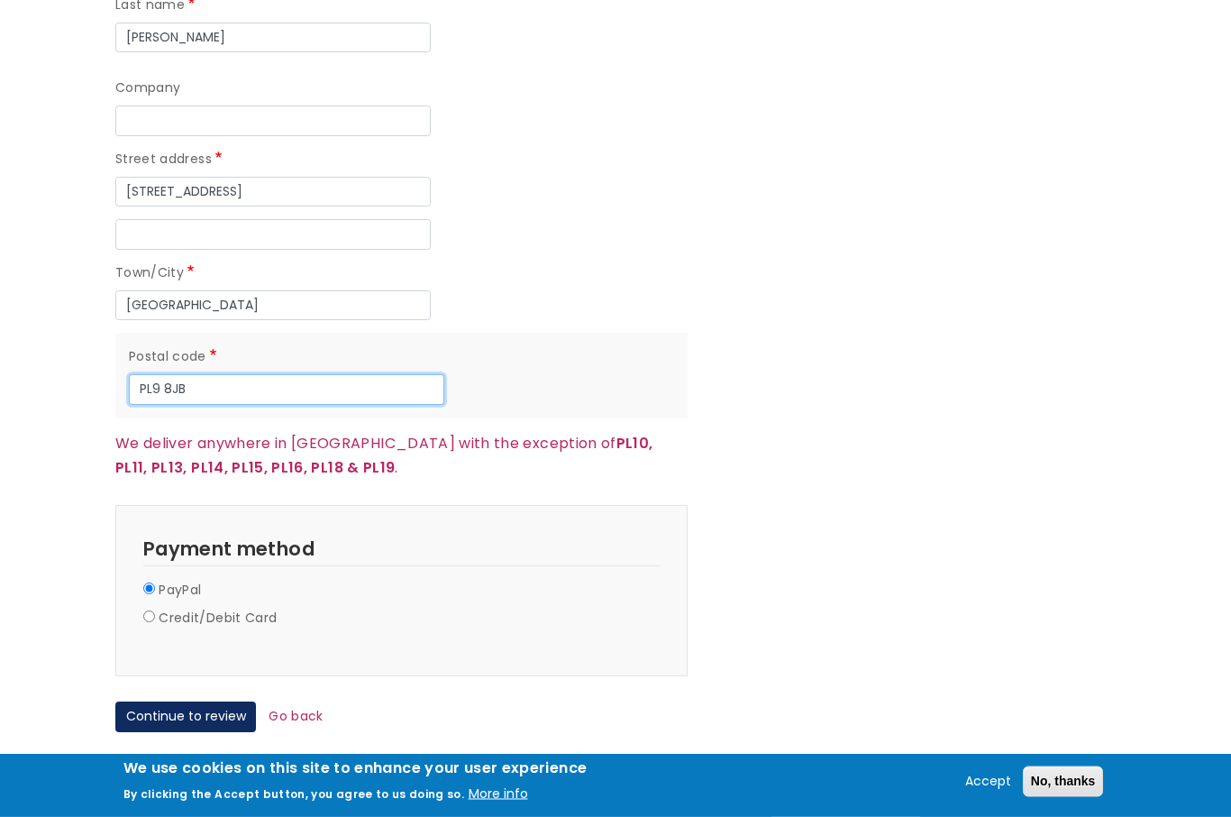
type input "PL9 8JB"
click at [151, 611] on input "Credit/Debit Card" at bounding box center [149, 617] width 12 height 12
radio input "true"
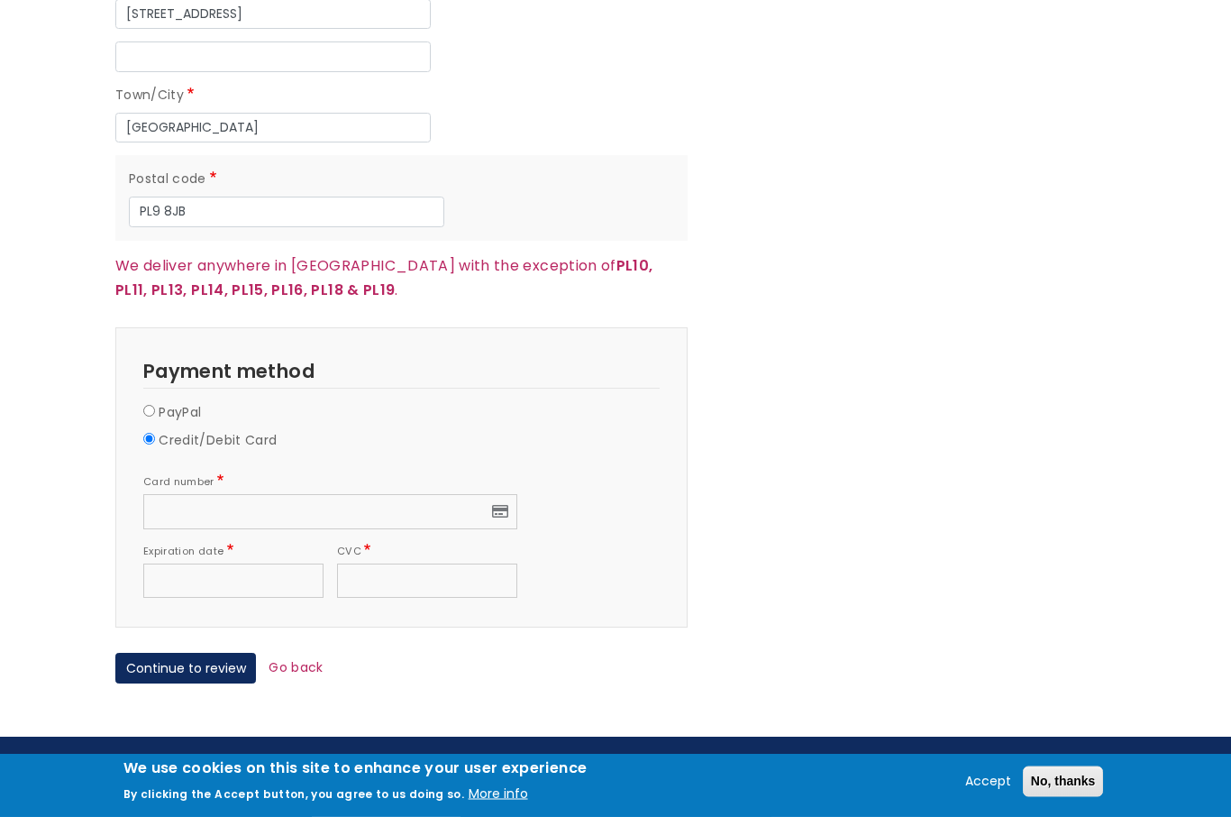
scroll to position [1793, 0]
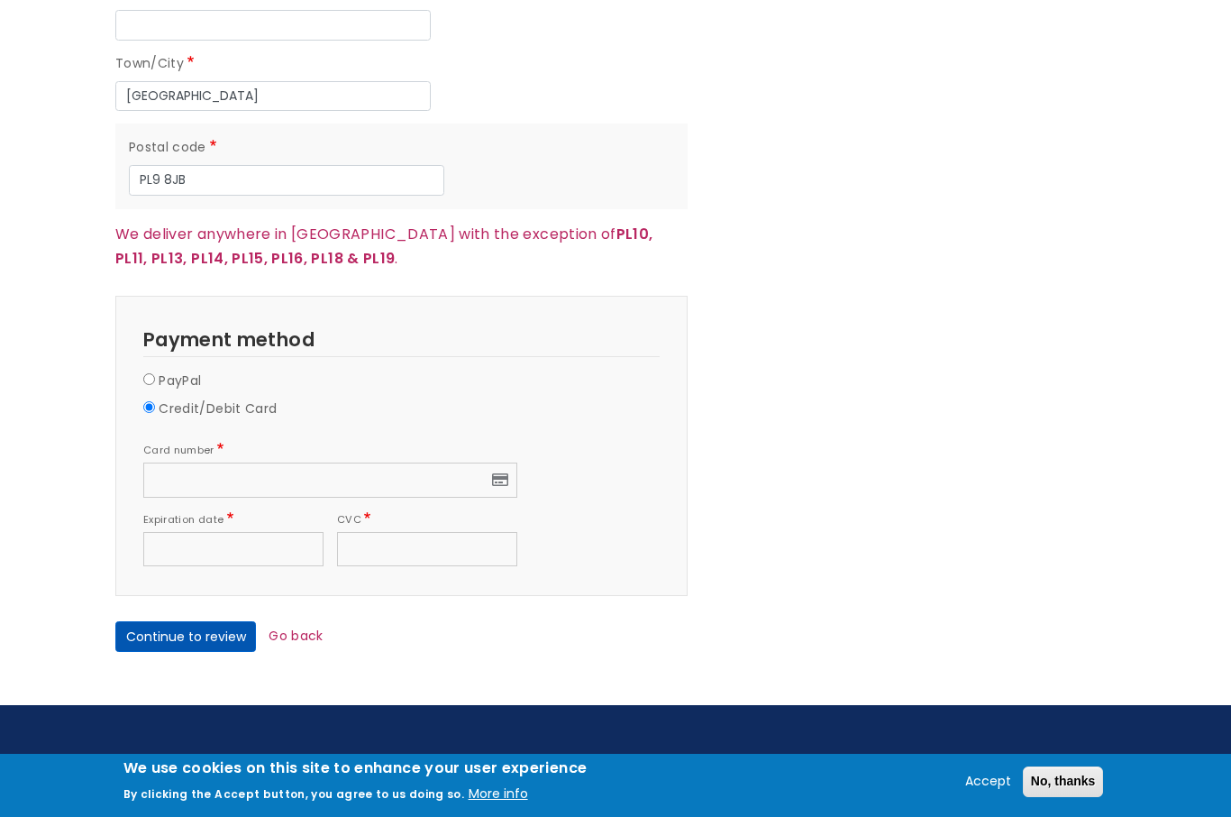
click at [188, 621] on button "Continue to review" at bounding box center [185, 636] width 141 height 31
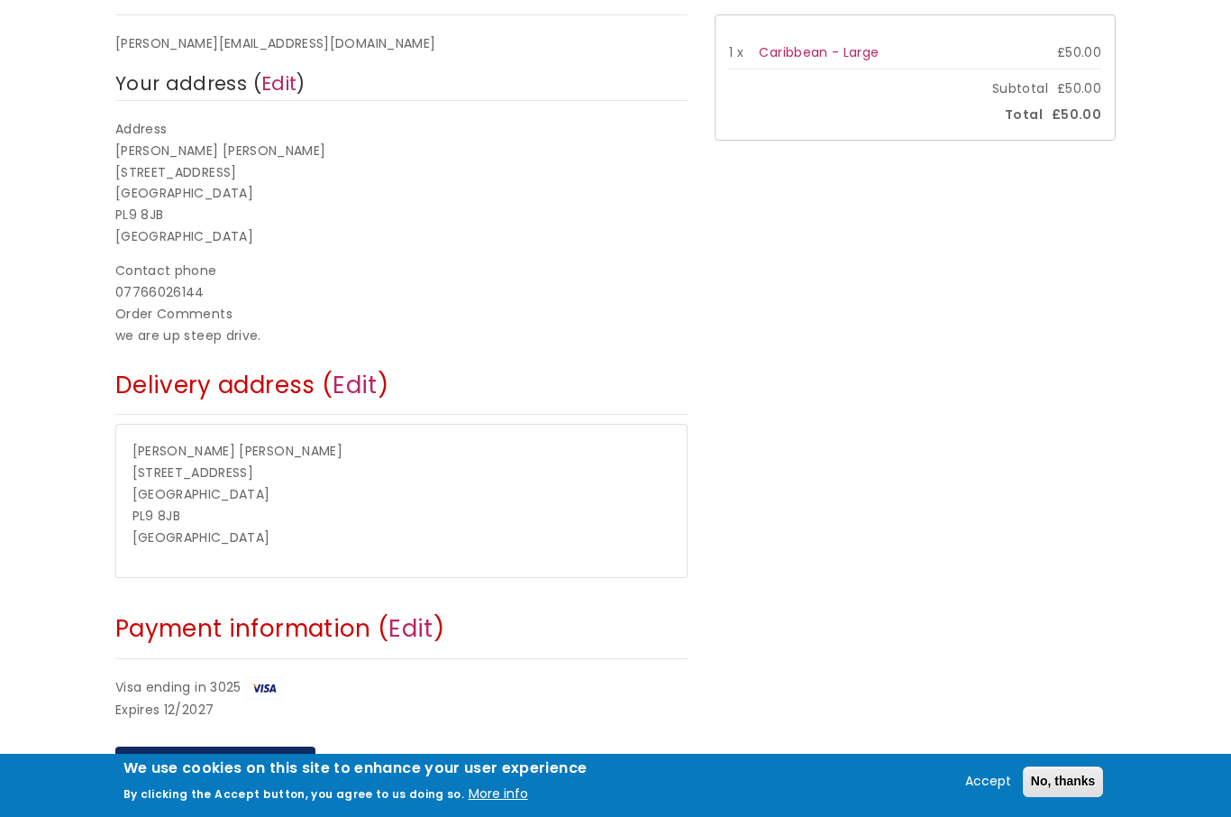
scroll to position [352, 0]
click at [221, 745] on button "Pay and complete purchase" at bounding box center [215, 760] width 200 height 31
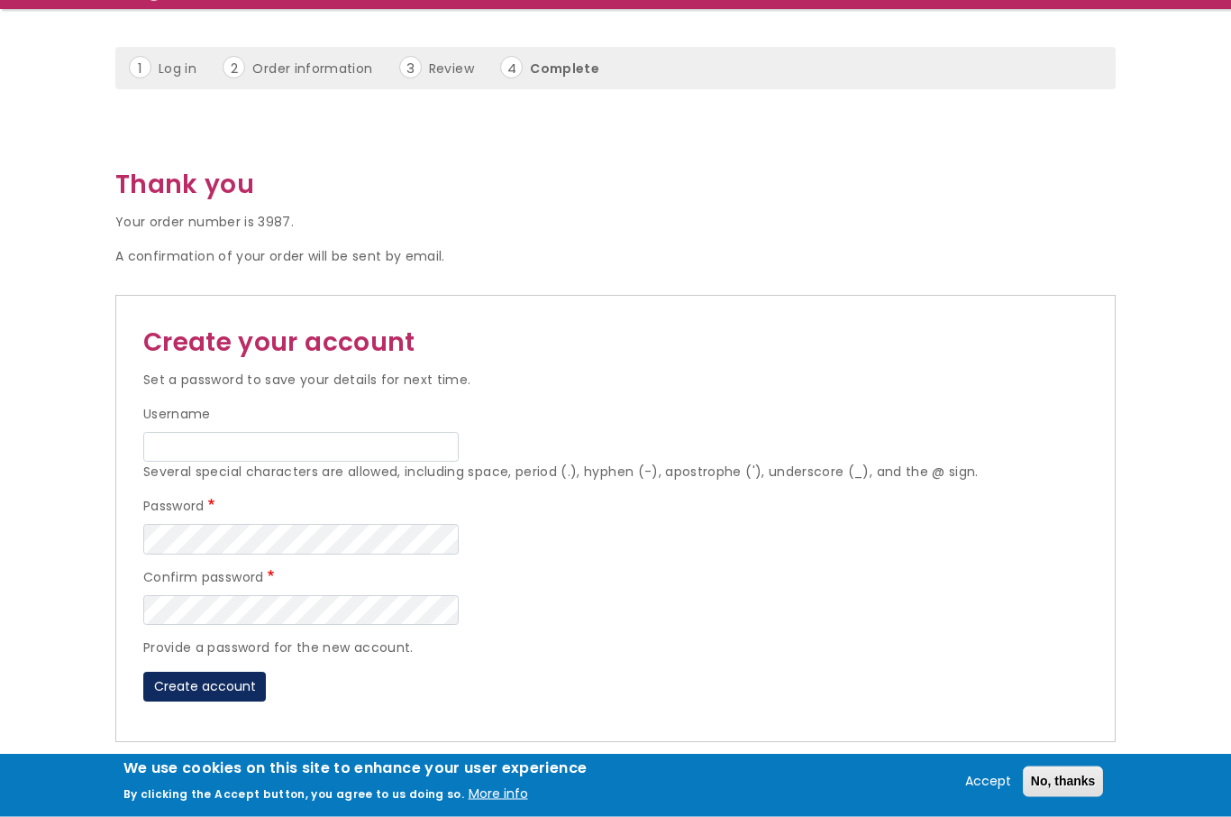
scroll to position [181, 0]
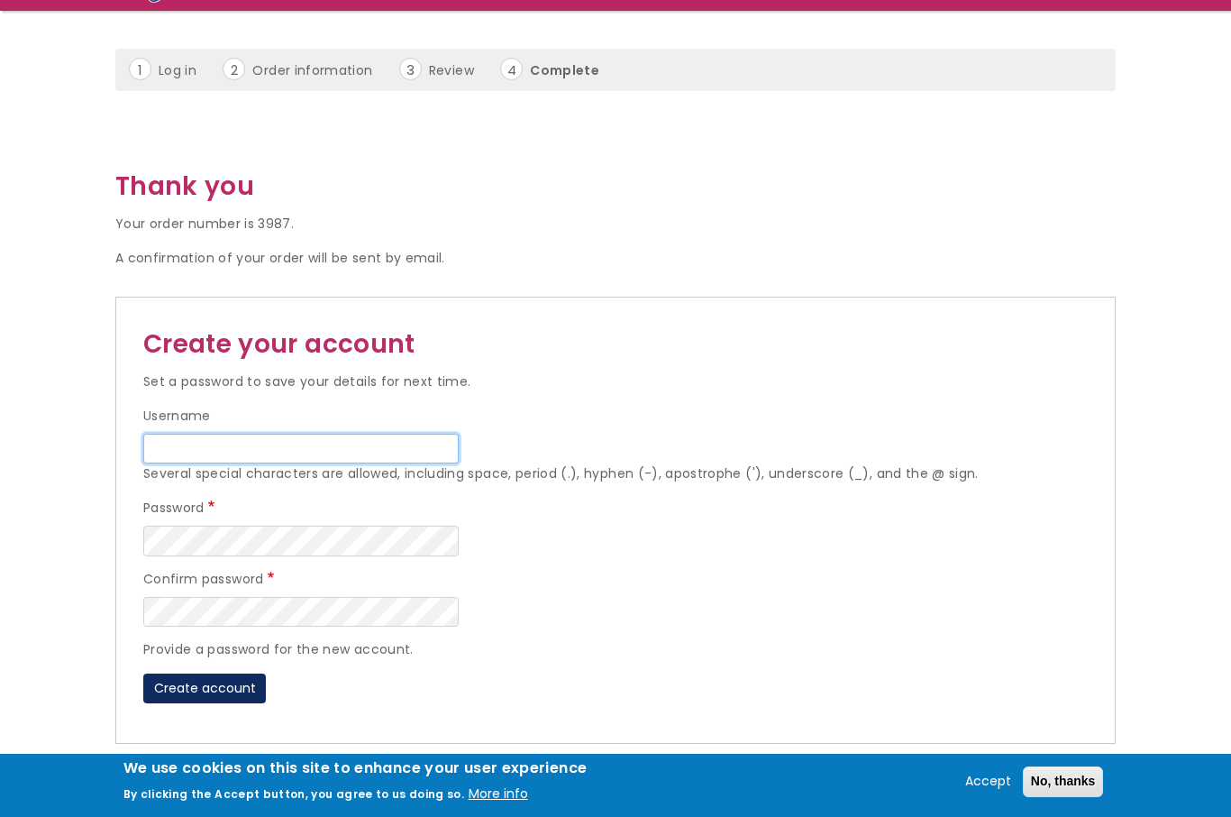
click at [352, 439] on input "Username" at bounding box center [301, 449] width 316 height 31
type input "[PERSON_NAME][EMAIL_ADDRESS][DOMAIN_NAME]"
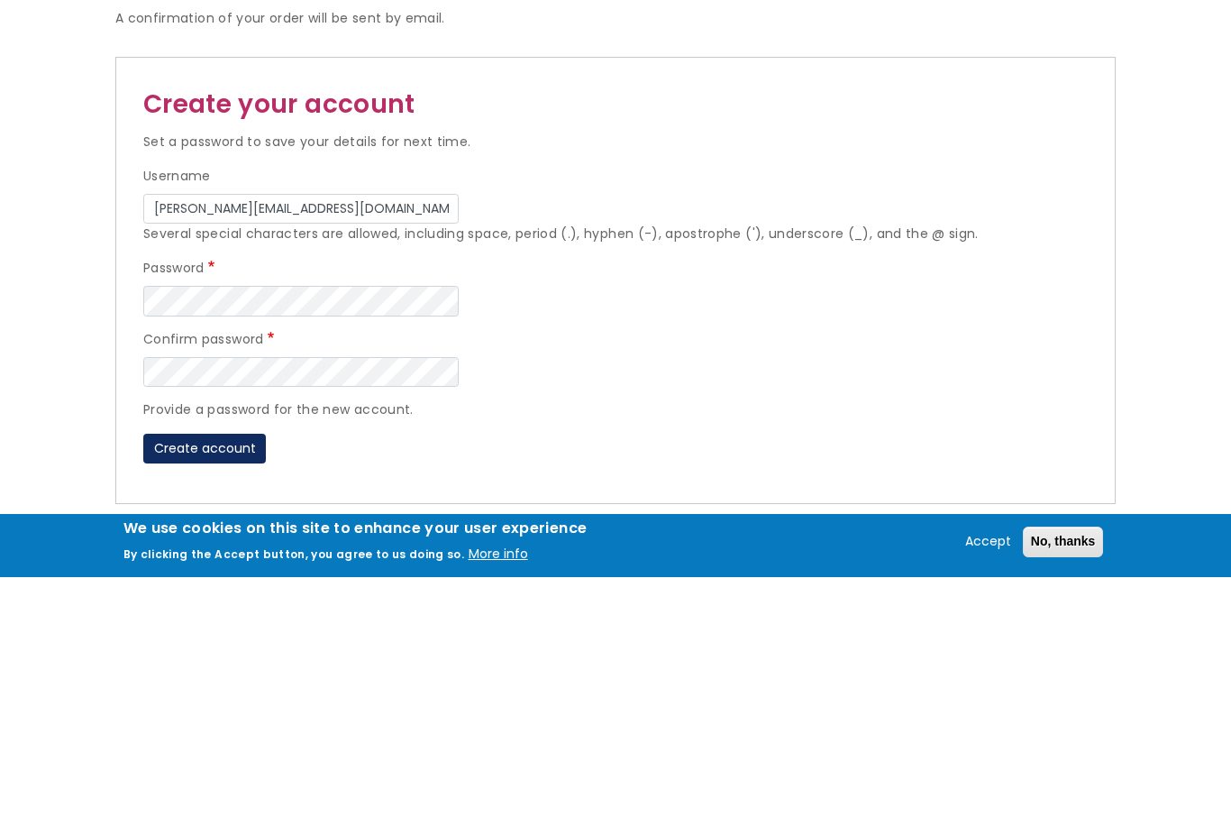
scroll to position [421, 0]
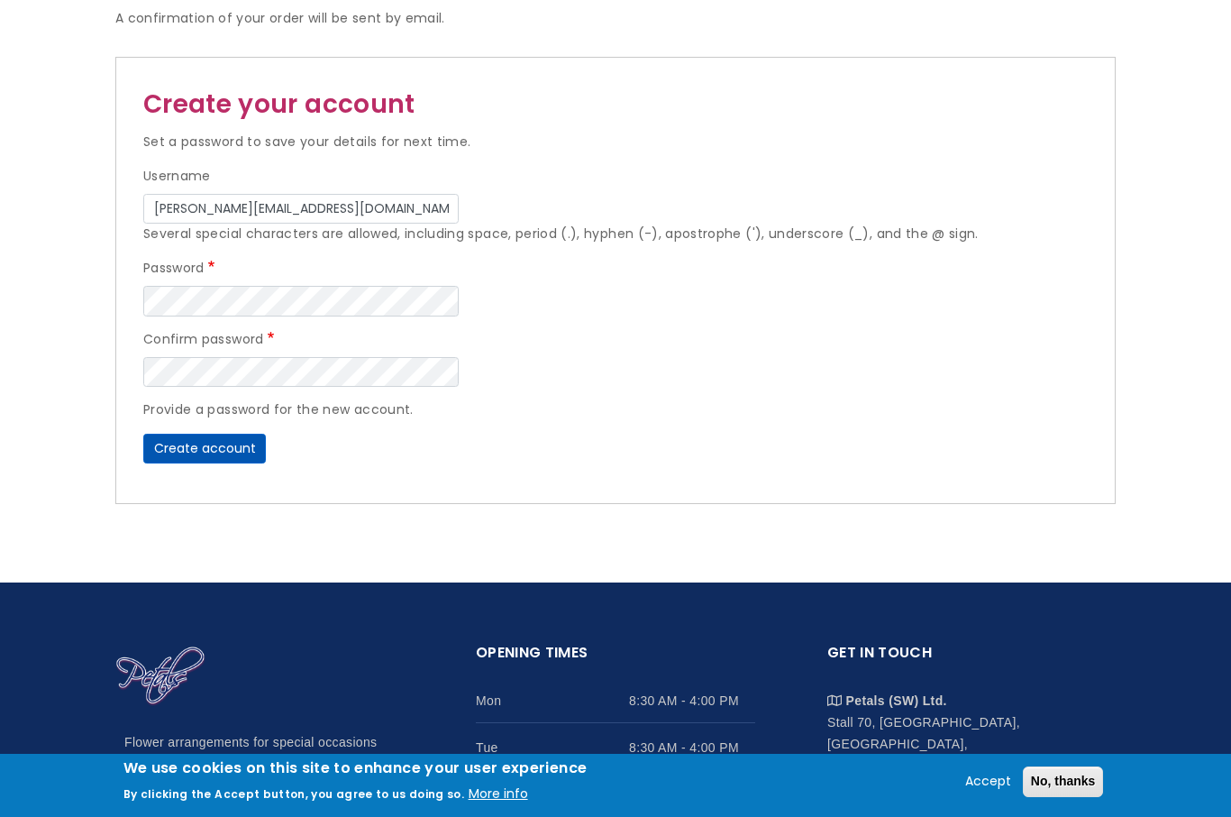
click at [206, 439] on button "Create account" at bounding box center [204, 449] width 123 height 31
